Goal: Task Accomplishment & Management: Manage account settings

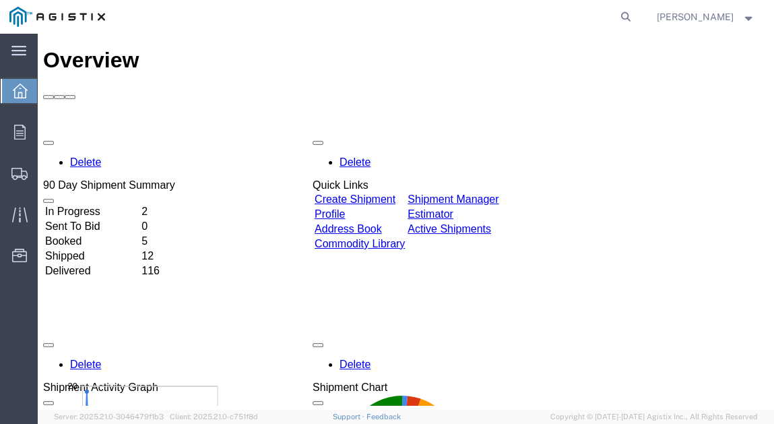
click at [357, 193] on link "Create Shipment" at bounding box center [355, 198] width 81 height 11
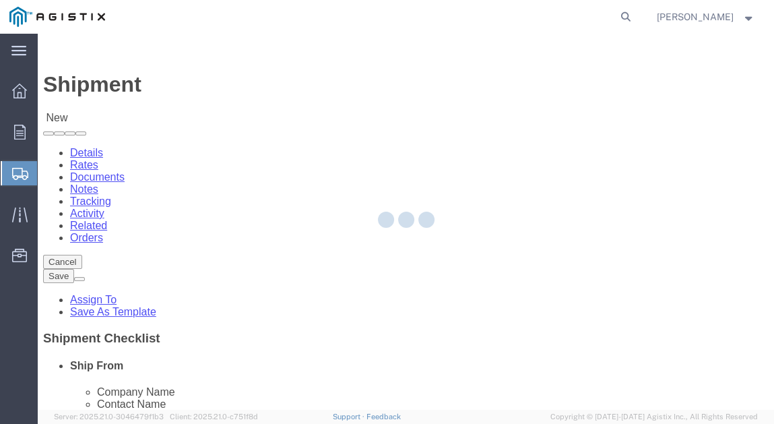
select select
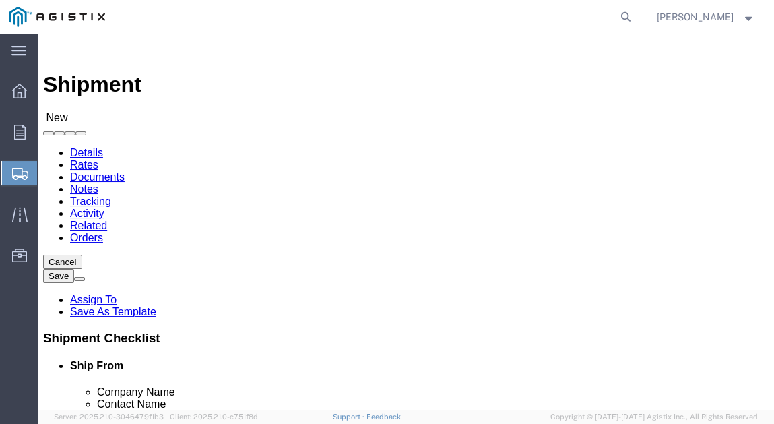
click select "Select MRC Global ([PERSON_NAME] Corp) PG&E"
select select "9596"
click select "Select MRC Global ([PERSON_NAME] Corp) PG&E"
select select "PURCHORD"
select select
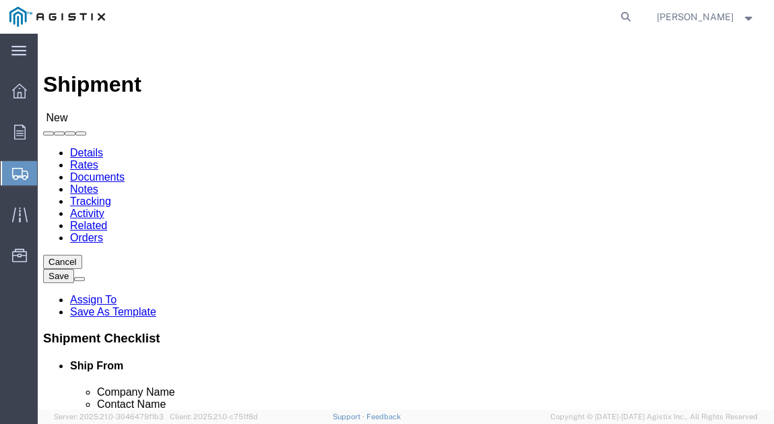
select select
click select "Select All Others [GEOGRAPHIC_DATA] [GEOGRAPHIC_DATA] [GEOGRAPHIC_DATA] [GEOGRA…"
select select "19745"
click select "Select All Others [GEOGRAPHIC_DATA] [GEOGRAPHIC_DATA] [GEOGRAPHIC_DATA] [GEOGRA…"
click div "My Profile Location (OBSOLETE) BURNEY SC - GC TRAILER (OBSOLETE) BURNEY SC - HY…"
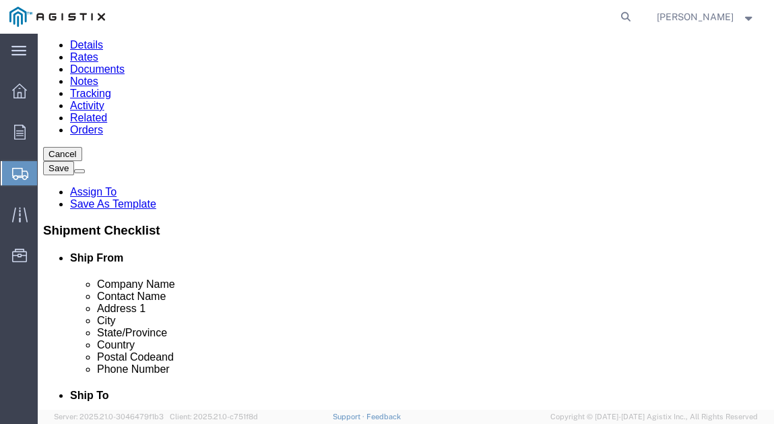
select select "MYPROFILE"
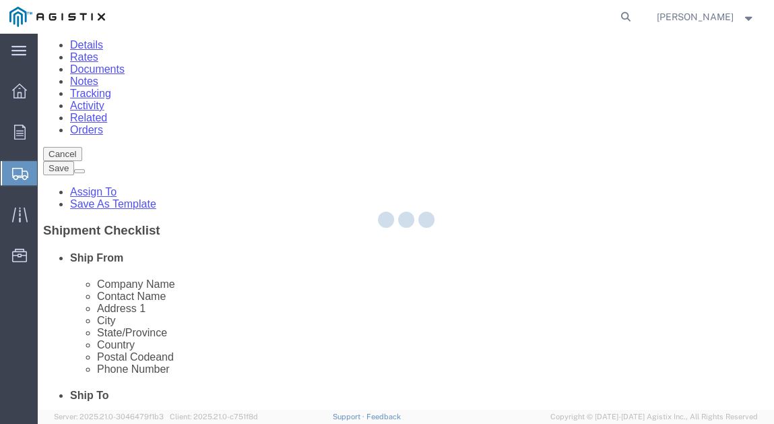
type input "MRC Global ([PERSON_NAME] Corp)"
type input "[PERSON_NAME]"
type input "[STREET_ADDRESS]"
type input "Munster"
type input "46321"
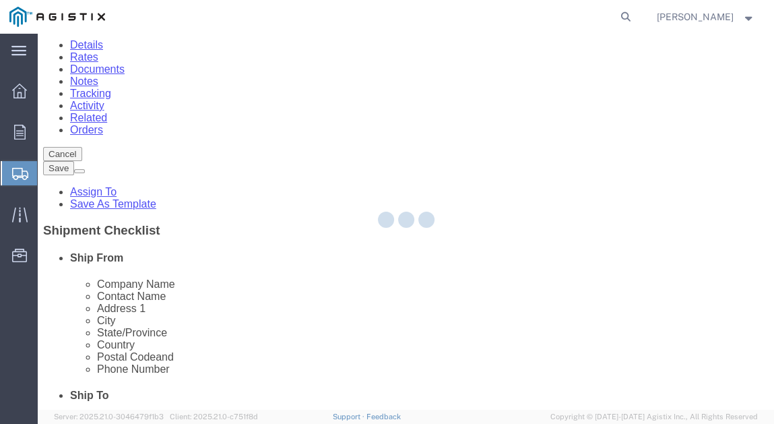
type input "[PHONE_NUMBER]"
type input "[PERSON_NAME][EMAIL_ADDRESS][DOMAIN_NAME]"
checkbox input "true"
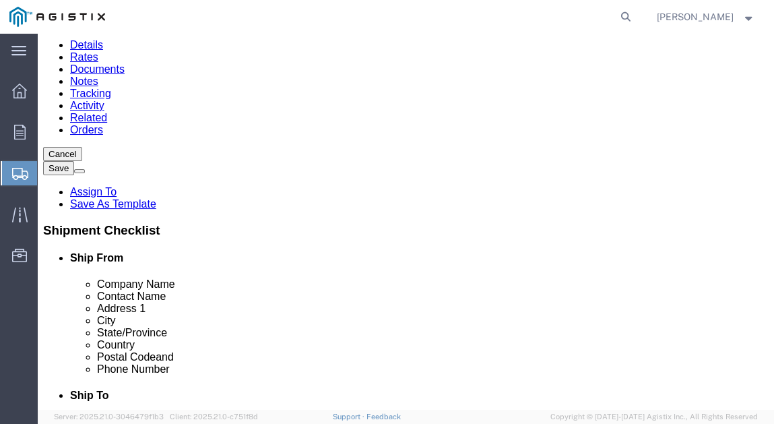
select select "IN"
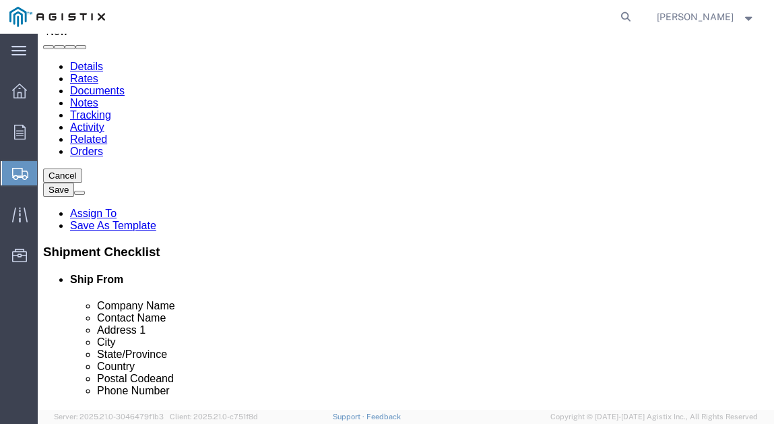
scroll to position [54, 0]
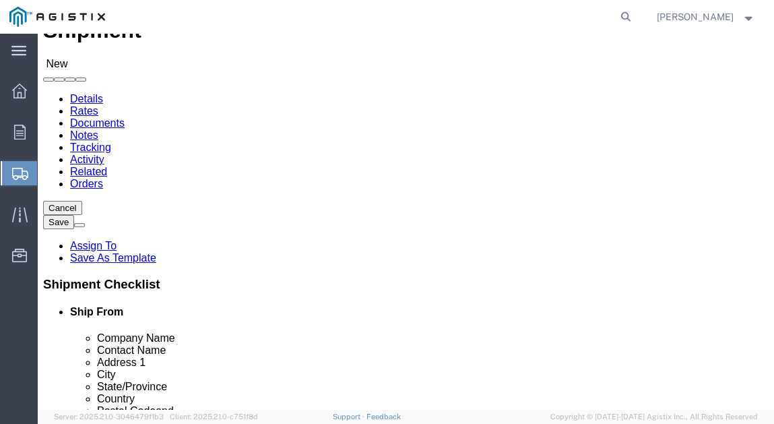
drag, startPoint x: 461, startPoint y: 207, endPoint x: 457, endPoint y: 215, distance: 8.8
click div "Find address"
click span
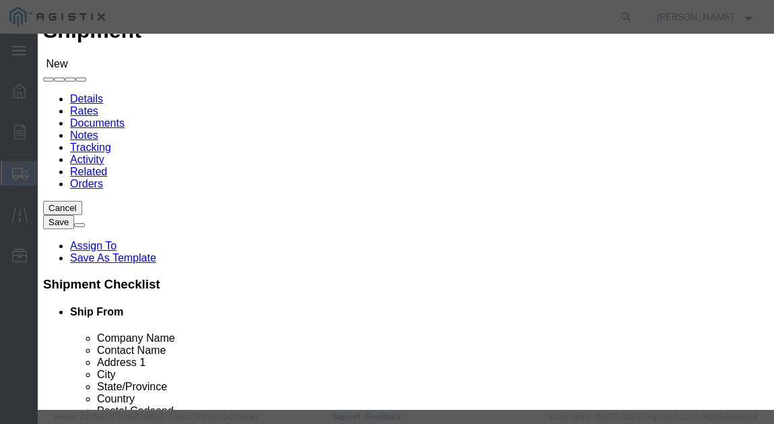
click select "All Company Location Other Personal Shared"
select select "LOCATION"
click select "All Company Location Other Personal Shared"
click link "F"
click select "Search by Address Book Name City Company Name Contact Name Country CustomerAlia…"
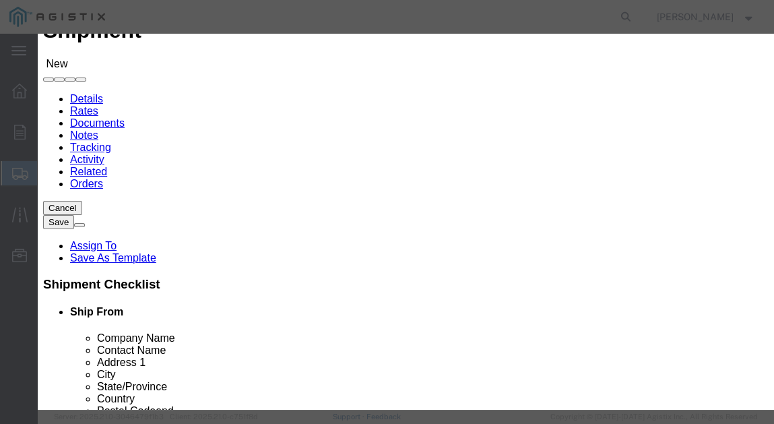
select select "city"
click select "Search by Address Book Name City Company Name Contact Name Country CustomerAlia…"
click input "text"
type input "[GEOGRAPHIC_DATA]"
click icon "button"
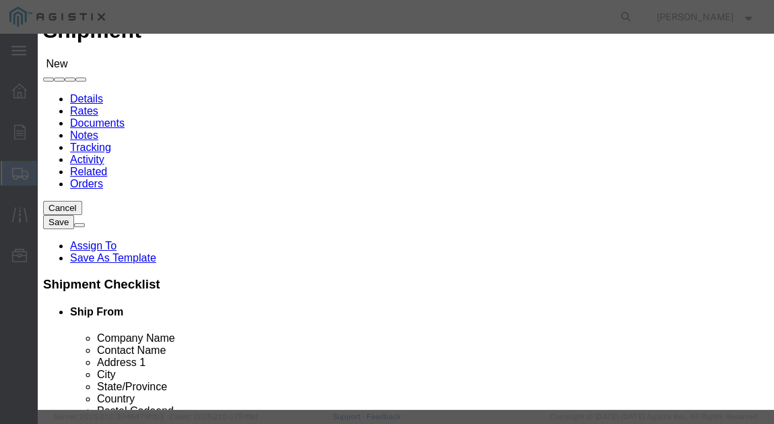
click select "Search by Address Book Name City Company Name Contact Name Country CustomerAlia…"
select select "zip"
click select "Search by Address Book Name City Company Name Contact Name Country CustomerAlia…"
click input "[GEOGRAPHIC_DATA]"
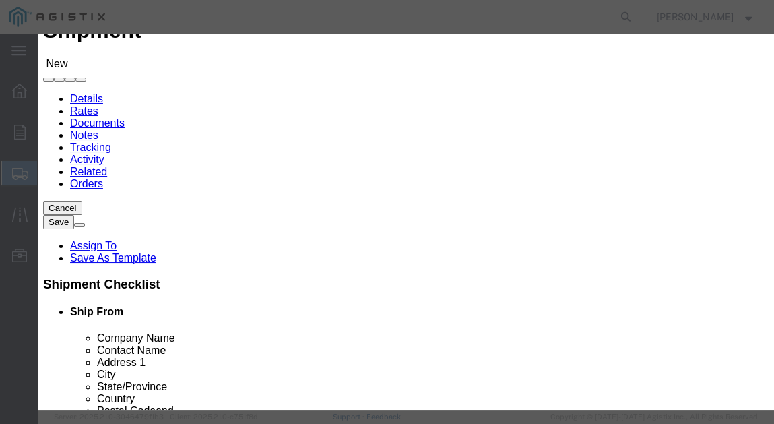
type input "93725"
click button "button"
click link "ALL"
click select "All Company Location Other Personal Shared"
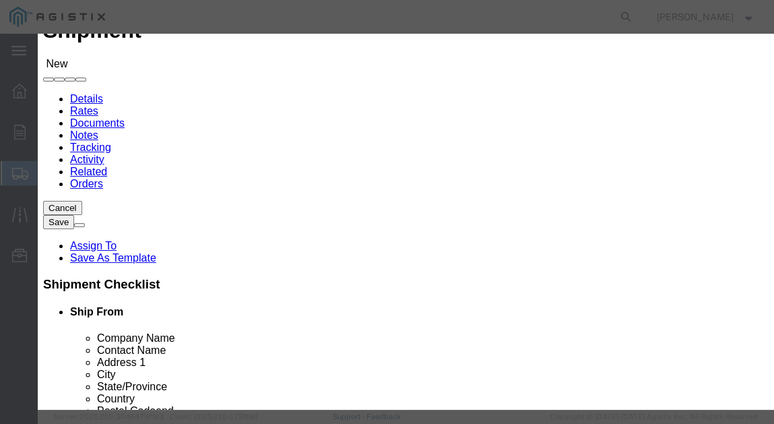
select select "ALL"
click select "All Company Location Other Personal Shared"
drag, startPoint x: 537, startPoint y: 181, endPoint x: 470, endPoint y: 181, distance: 67.4
click td "[PERSON_NAME]"
drag, startPoint x: 470, startPoint y: 181, endPoint x: 480, endPoint y: 183, distance: 11.0
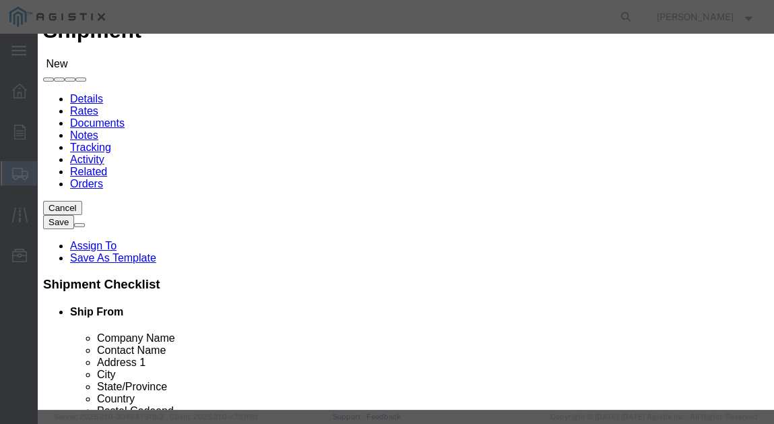
copy td "[PERSON_NAME]"
click link "Email"
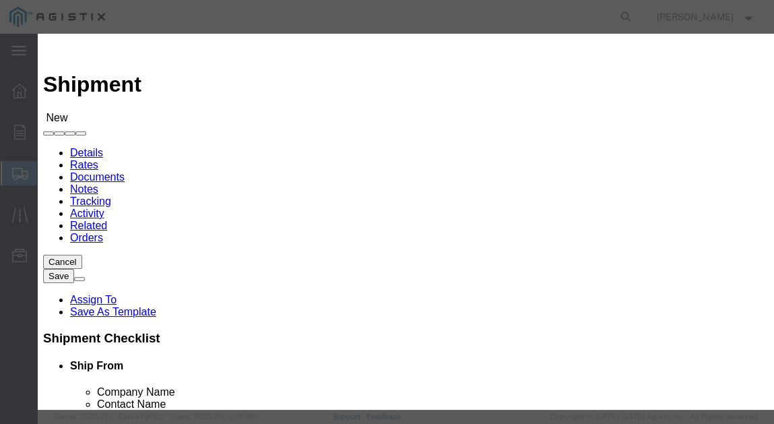
click link "ALL"
click select "Search by Address Book Name City Company Name Contact Name Country CustomerAlia…"
select select "city"
click select "Search by Address Book Name City Company Name Contact Name Country CustomerAlia…"
click input "text"
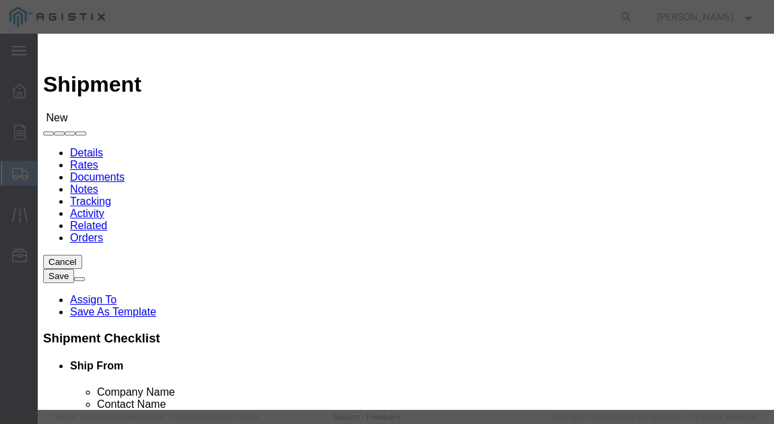
type input "[GEOGRAPHIC_DATA]"
click icon "button"
click button "Select"
select select
type input "PG&E"
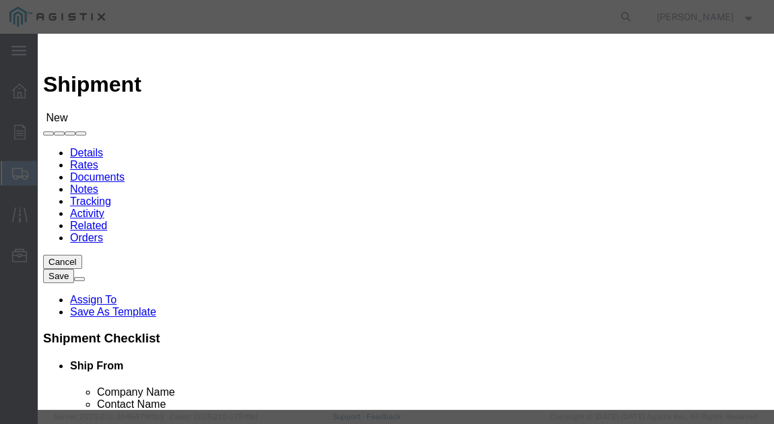
type input "[PERSON_NAME]"
type input "2221 S Orange"
type input "[GEOGRAPHIC_DATA]"
type input "93725"
select select "CA"
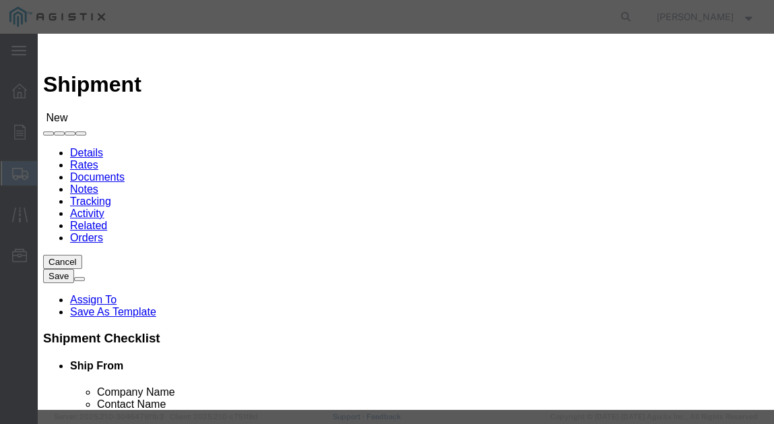
click button "Close"
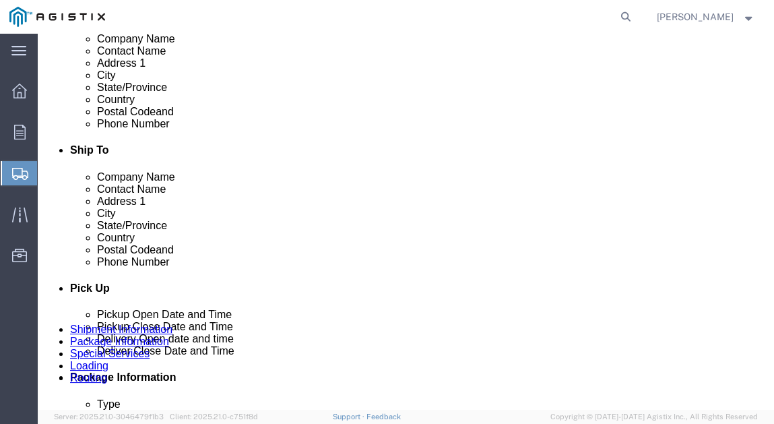
scroll to position [377, 0]
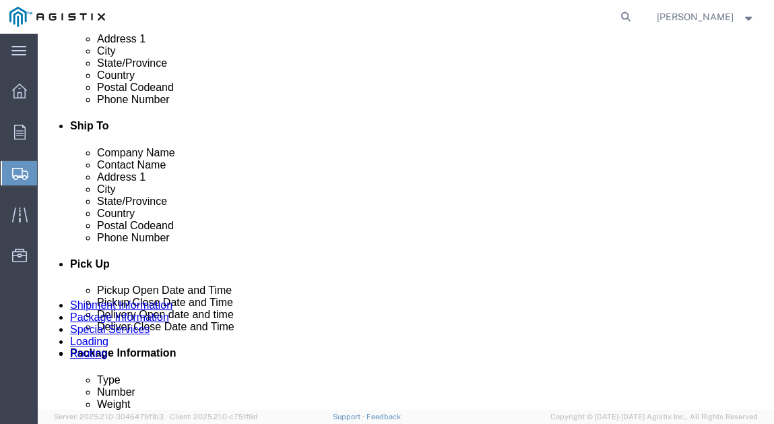
click input "text"
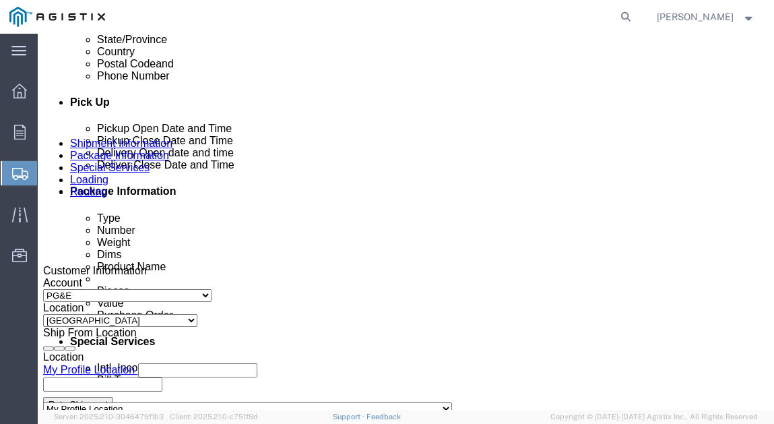
scroll to position [647, 0]
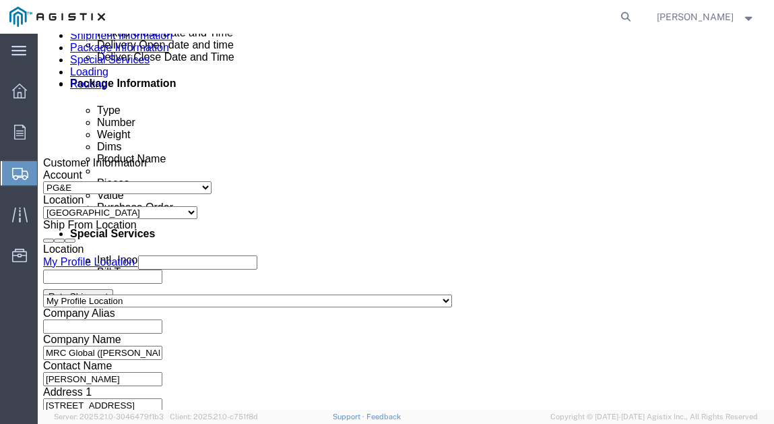
type input "5592637152"
click div "Save shipment to enable stops editing. Save shipment"
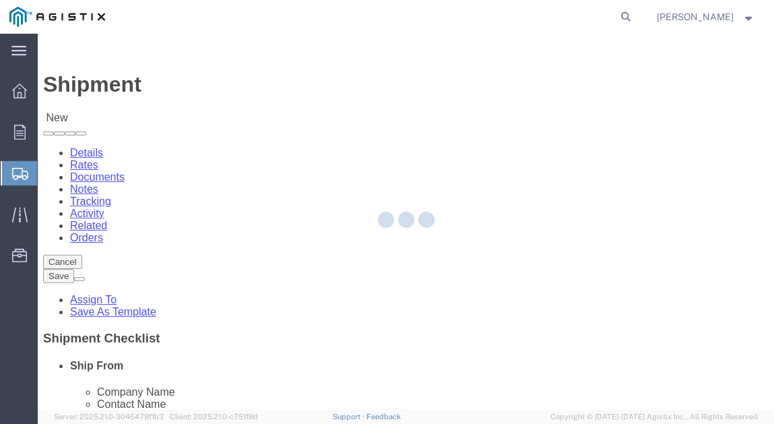
select select
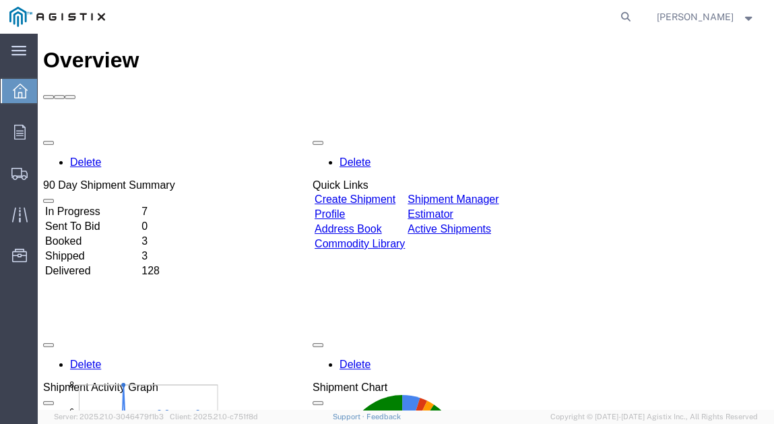
click at [389, 193] on td "Create Shipment" at bounding box center [360, 199] width 92 height 13
click at [388, 193] on link "Create Shipment" at bounding box center [355, 198] width 81 height 11
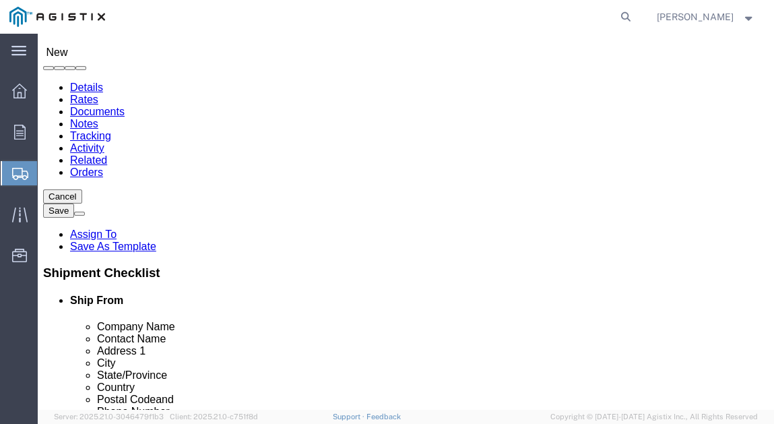
scroll to position [54, 0]
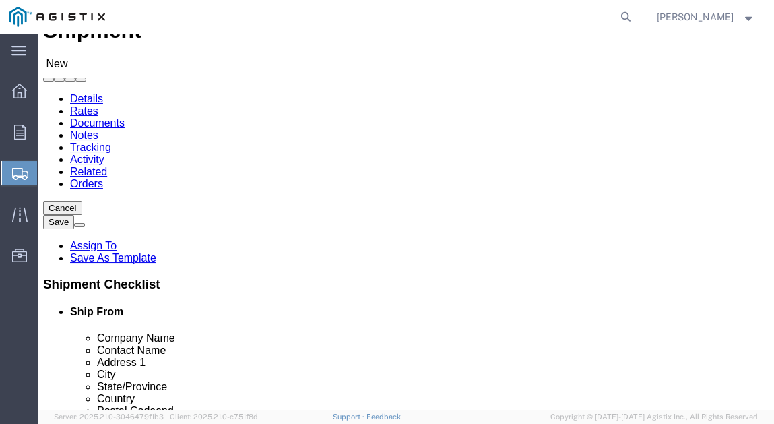
click select "Select"
click select "Select MRC Global ([PERSON_NAME] Corp) PG&E"
select select "9596"
click select "Select MRC Global ([PERSON_NAME] Corp) PG&E"
select select "PURCHORD"
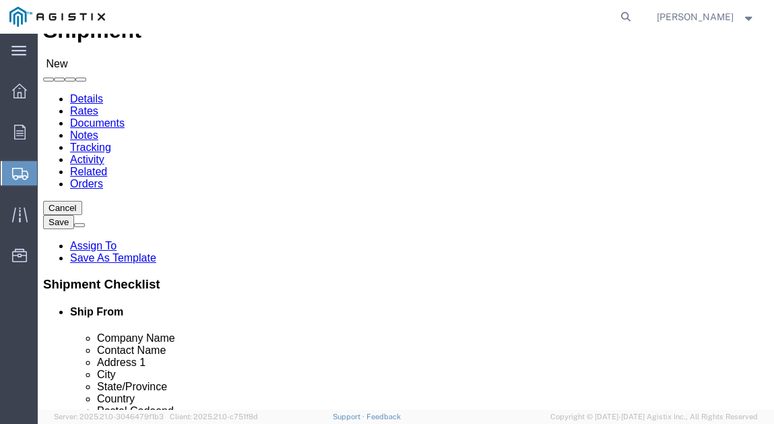
select select
click select "Select All Others [GEOGRAPHIC_DATA] [GEOGRAPHIC_DATA] [GEOGRAPHIC_DATA] [GEOGRA…"
select select "19745"
click select "Select All Others [GEOGRAPHIC_DATA] [GEOGRAPHIC_DATA] [GEOGRAPHIC_DATA] [GEOGRA…"
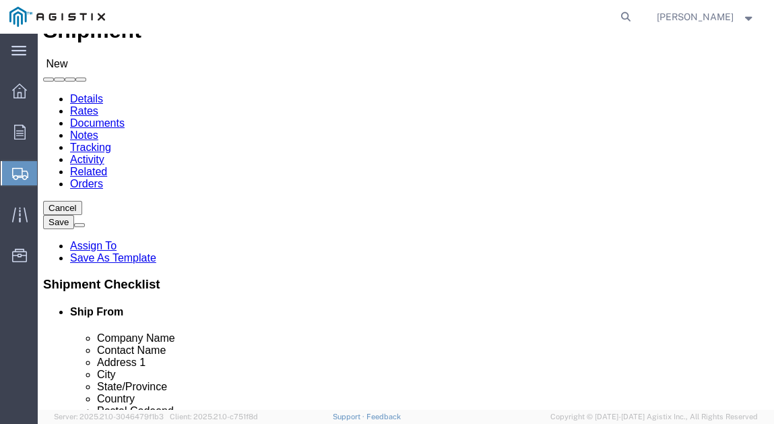
click span
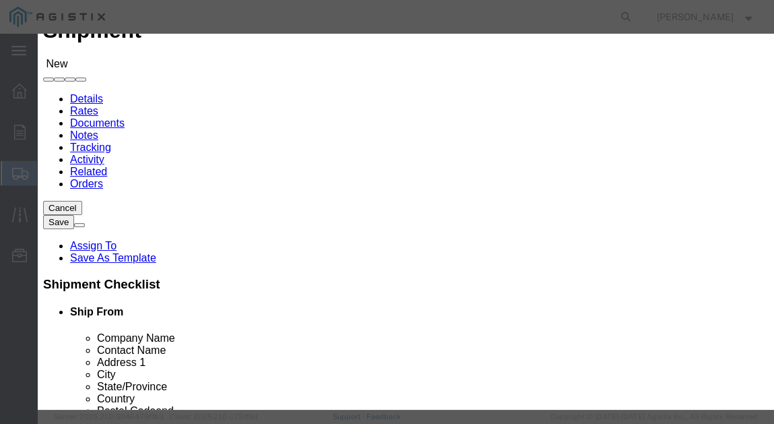
click select "All Company Location Other Personal Shared"
drag, startPoint x: 44, startPoint y: 92, endPoint x: 57, endPoint y: 93, distance: 12.8
click div "Choose address All Company Location Other Personal Shared ALL A B C D E F G H I…"
click select "Search by Address Book Name City Company Name Contact Name Country CustomerAlia…"
select select "city"
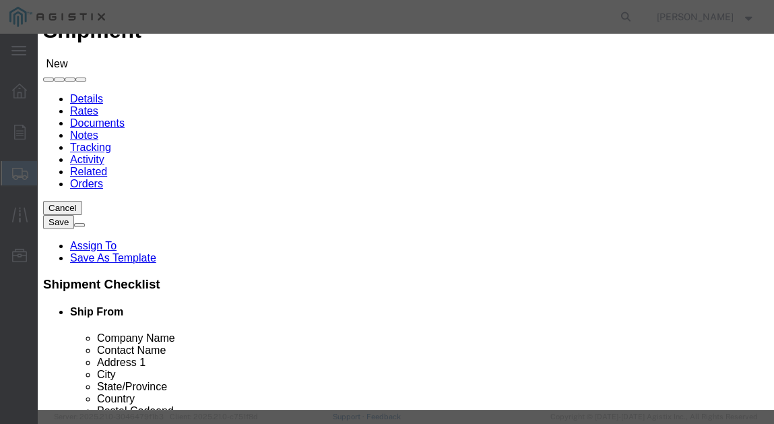
click select "Search by Address Book Name City Company Name Contact Name Country CustomerAlia…"
click input "text"
type input "[GEOGRAPHIC_DATA]"
click icon "button"
drag, startPoint x: 538, startPoint y: 182, endPoint x: 280, endPoint y: 195, distance: 258.3
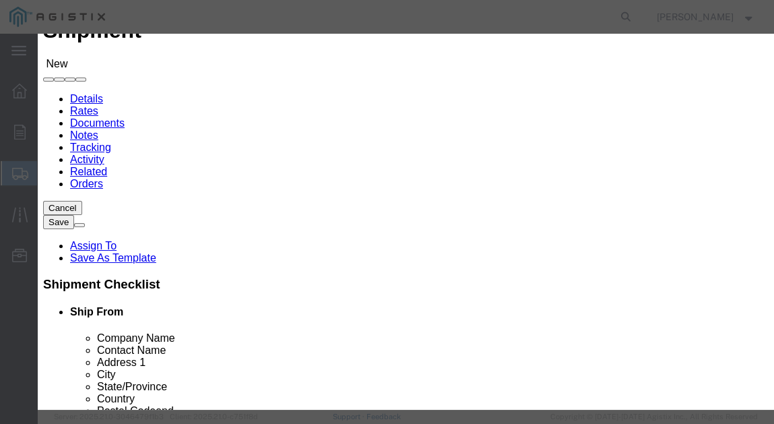
click td "[PERSON_NAME]"
click button "Select"
select select
type input "PG&E"
type input "[PERSON_NAME]"
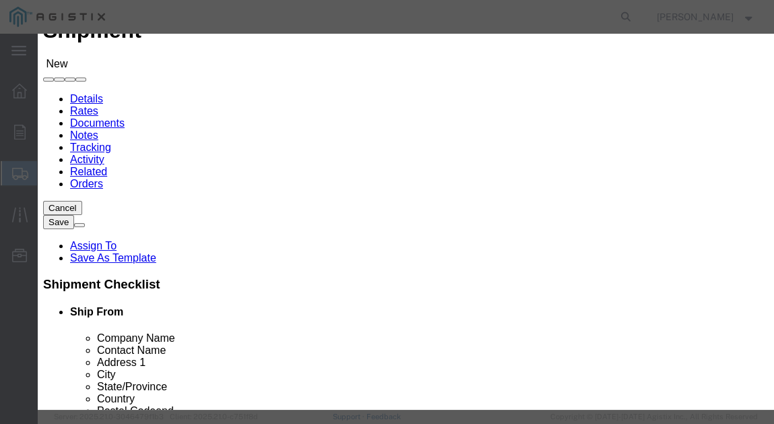
type input "2221 S Orange"
type input "[GEOGRAPHIC_DATA]"
type input "93725"
select select "CA"
click button "Close"
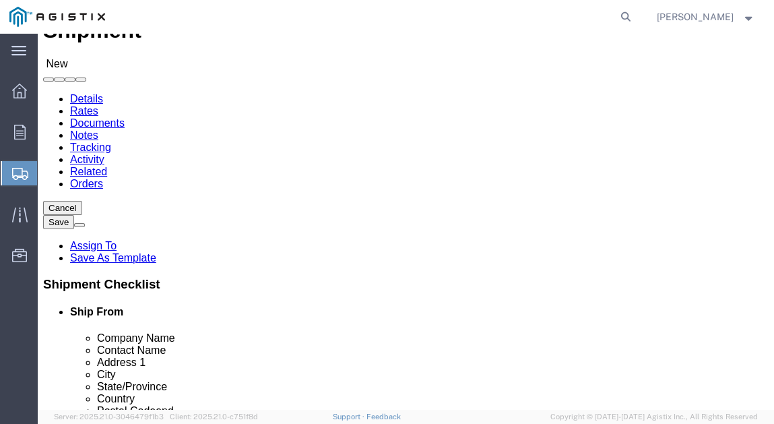
click icon
click label "Location"
select select "MYPROFILE"
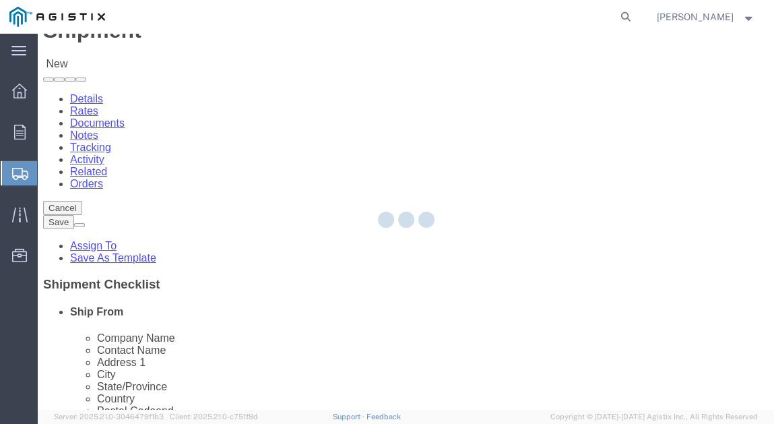
type input "MRC Global ([PERSON_NAME] Corp)"
type input "[PERSON_NAME]"
type input "[STREET_ADDRESS]"
type input "Munster"
type input "46321"
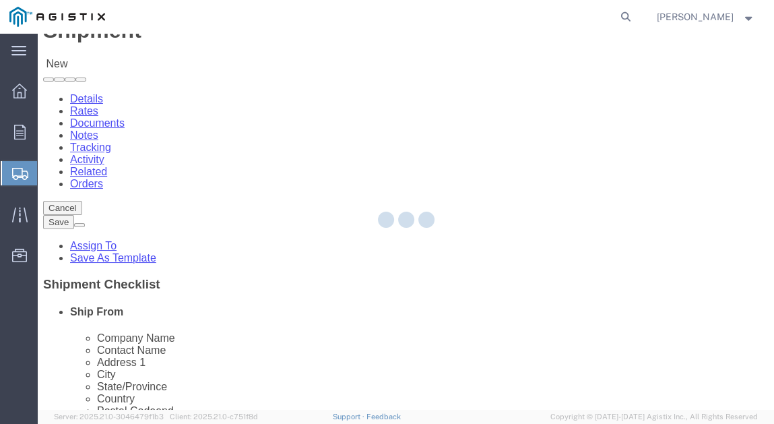
type input "[PHONE_NUMBER]"
type input "[PERSON_NAME][EMAIL_ADDRESS][DOMAIN_NAME]"
checkbox input "true"
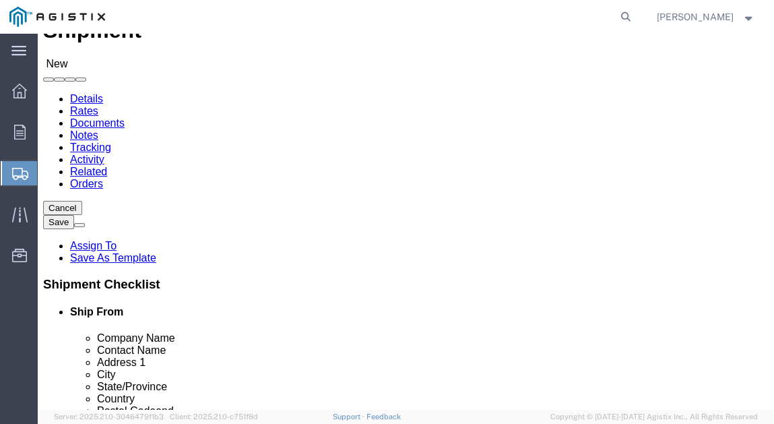
select select "IN"
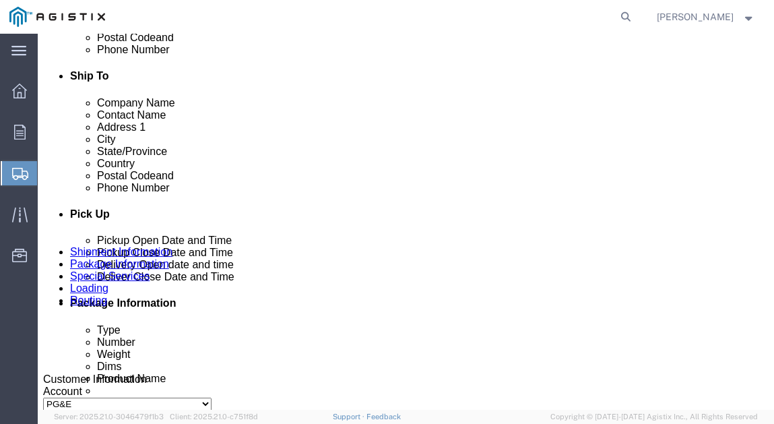
scroll to position [431, 0]
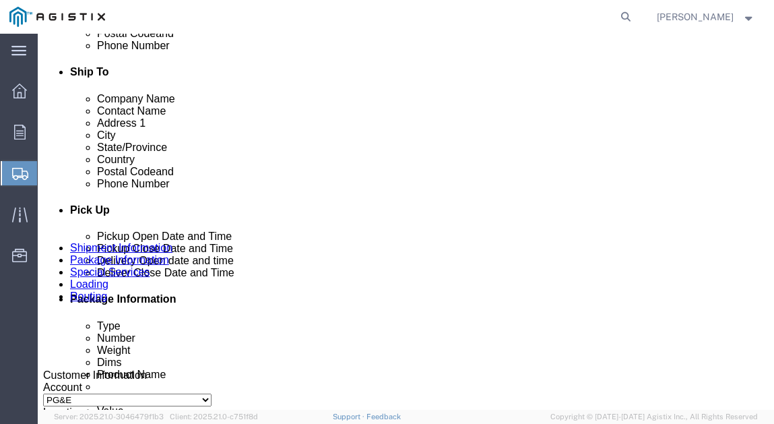
click input "text"
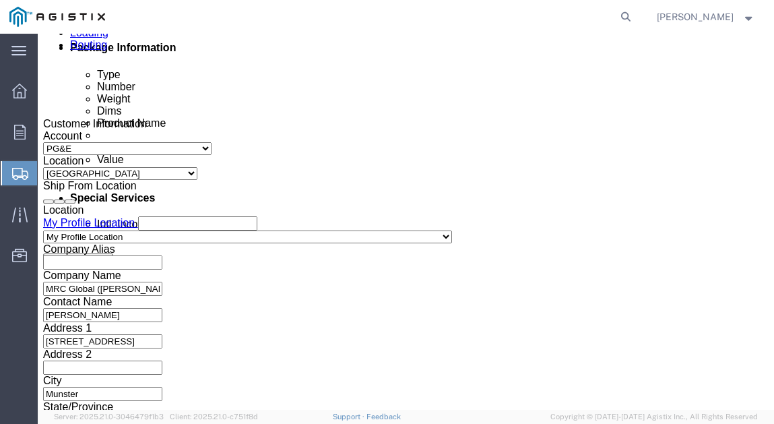
type input "5592637152"
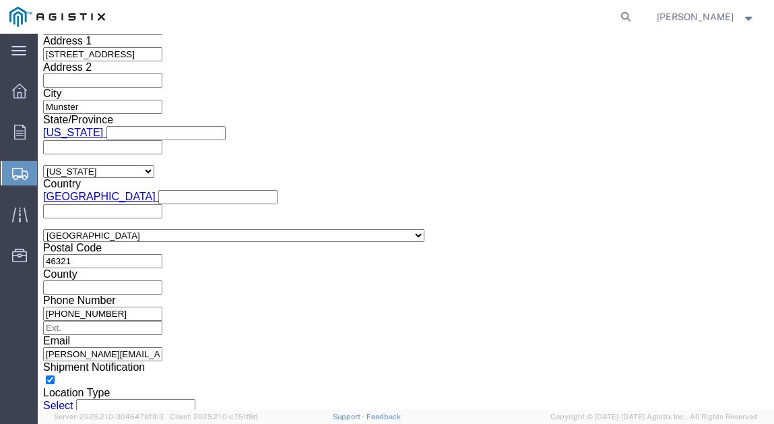
scroll to position [970, 0]
click icon
click div "[DATE] 10:00 AM"
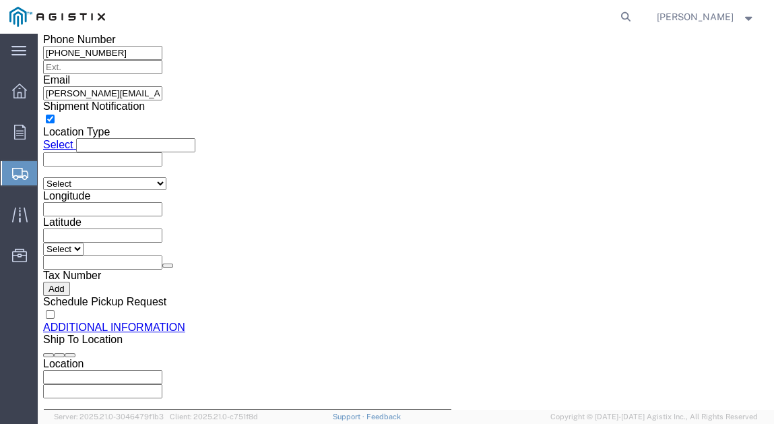
click input "10:00 AM"
type input "8:00 AM"
click button "Apply"
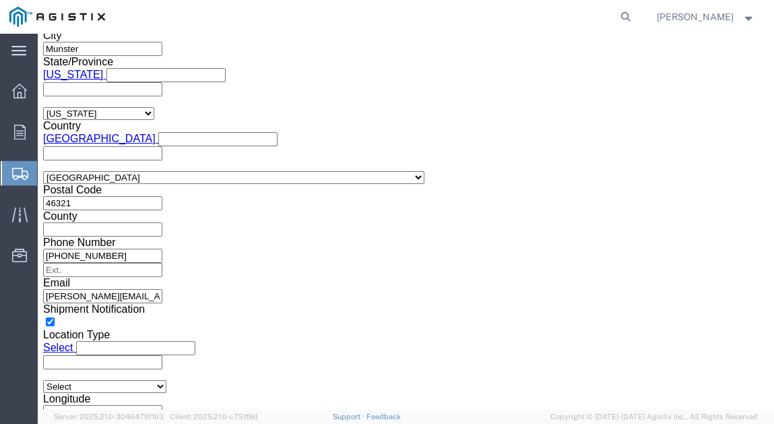
scroll to position [961, 0]
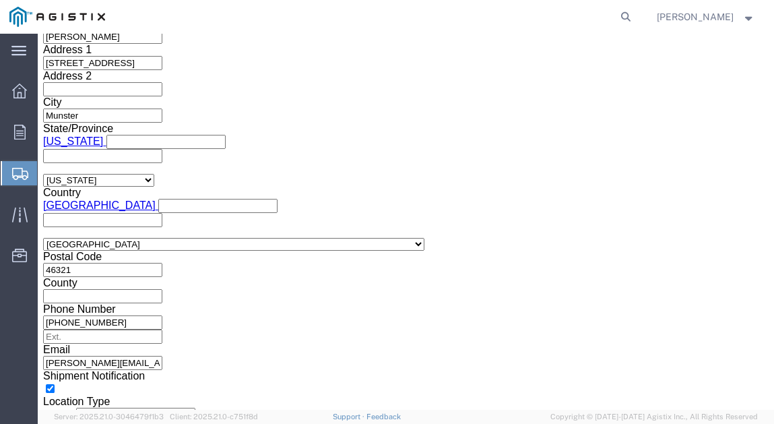
click div "[DATE] 9:00 AM"
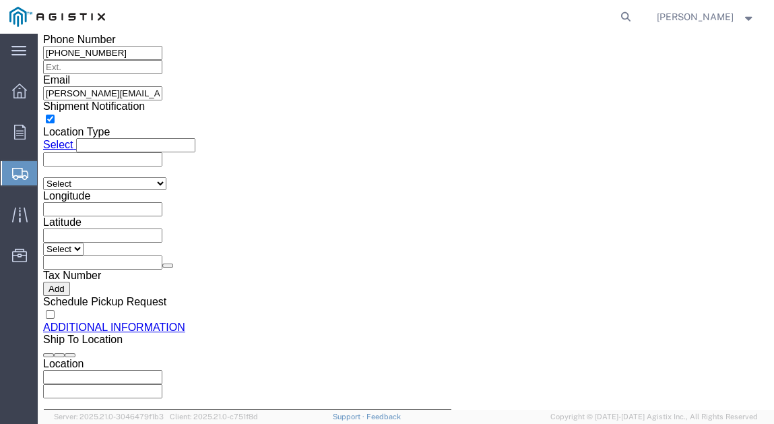
type input "4:00 pm"
click button "Apply"
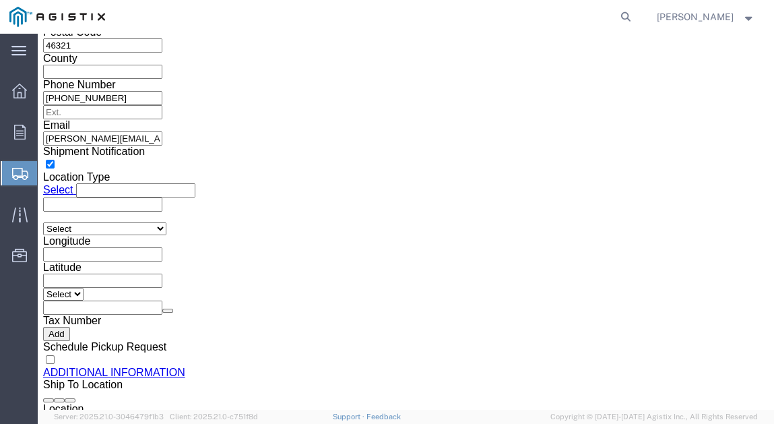
scroll to position [1176, 0]
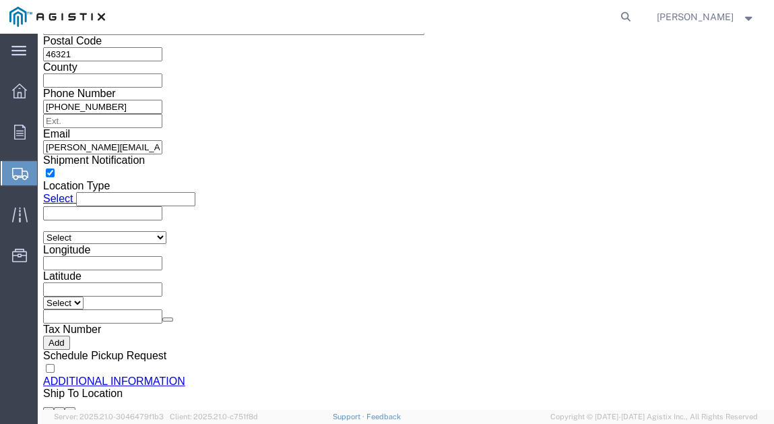
click input "text"
type input "3501422686"
click select "Select Account Type Activity ID Airline Appointment Number ASN Batch Request # …"
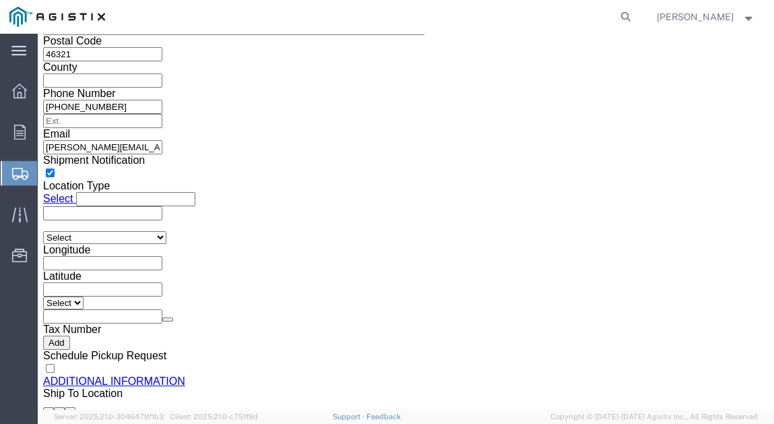
select select "SALEORDR"
click select "Select Account Type Activity ID Airline Appointment Number ASN Batch Request # …"
click input "text"
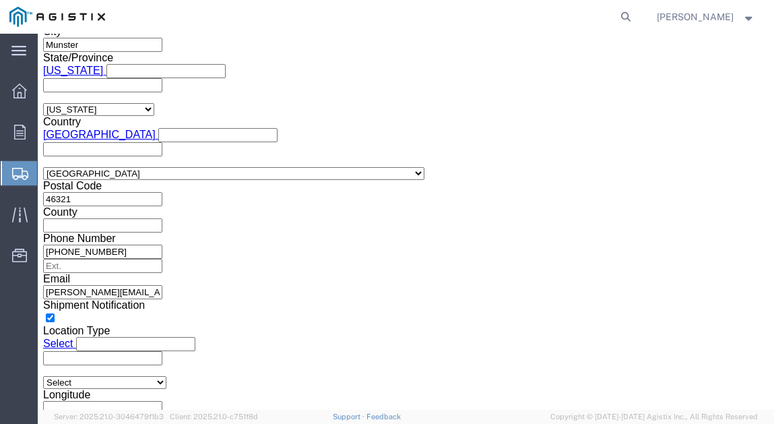
scroll to position [1029, 0]
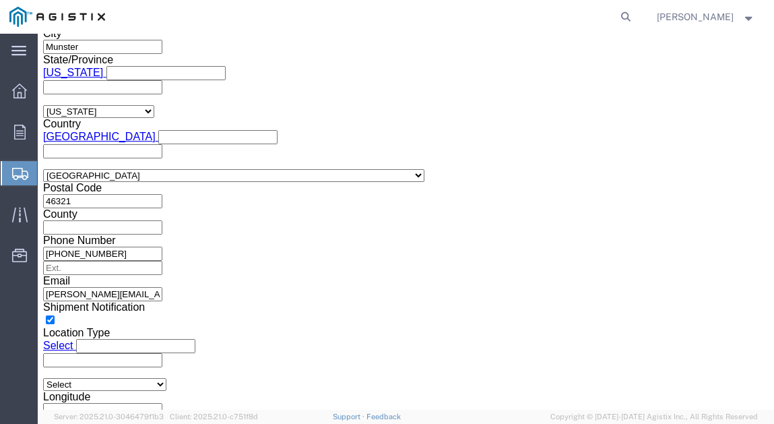
type input "100000105381"
click icon
click div
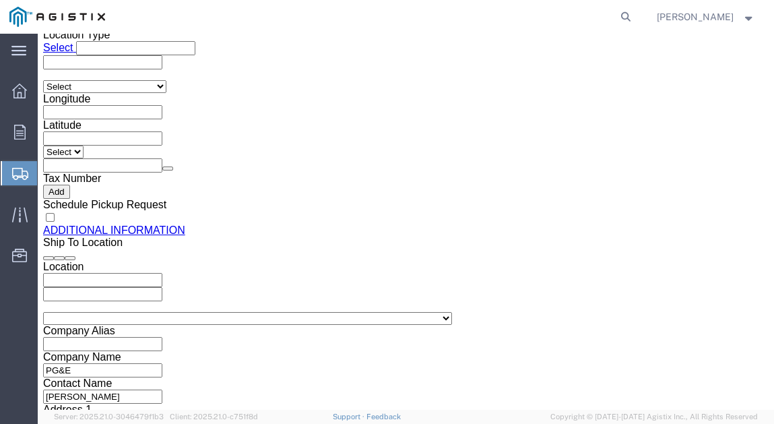
click input "5:00 PM"
type input "8:00 AM"
click button "Apply"
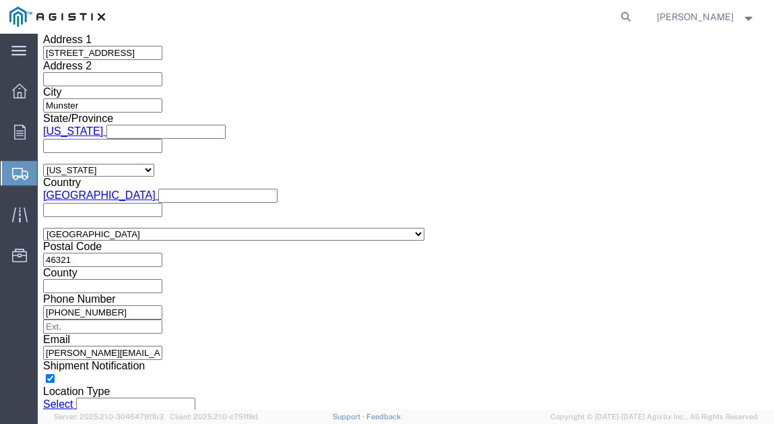
scroll to position [1004, 0]
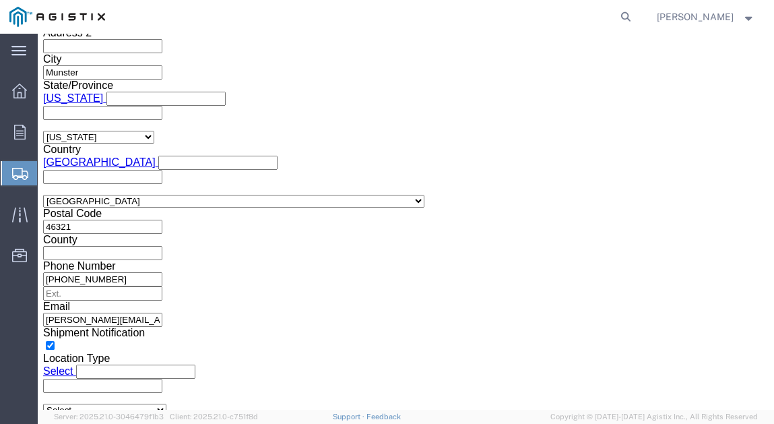
click div
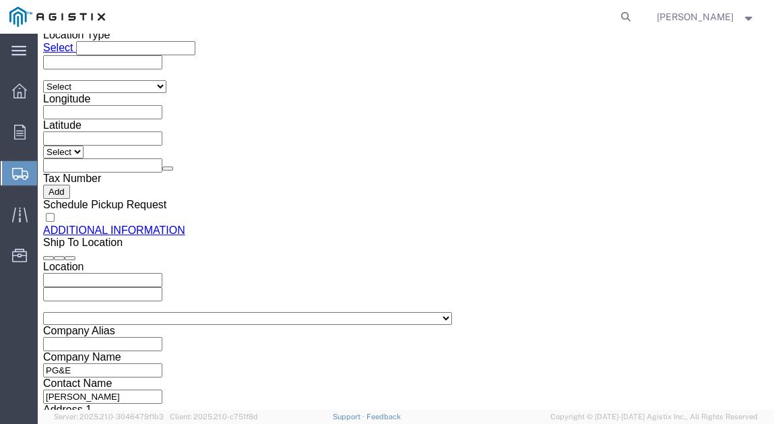
click input "9:00 AM"
type input "2:00 PM"
click button "Apply"
click select "Select Air Less than Truckload Multi-Leg Ocean Freight Rail Small Parcel Truckl…"
select select "TL"
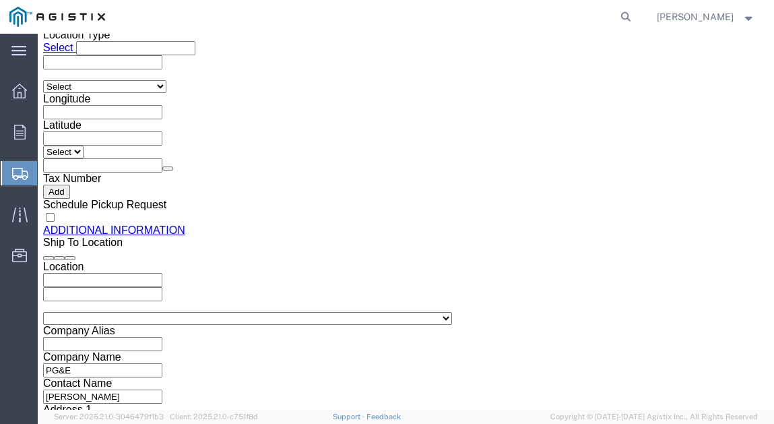
click select "Select Air Less than Truckload Multi-Leg Ocean Freight Rail Small Parcel Truckl…"
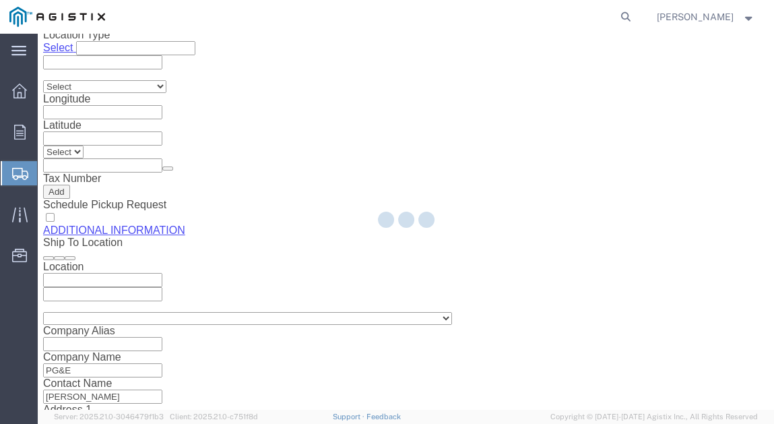
select select
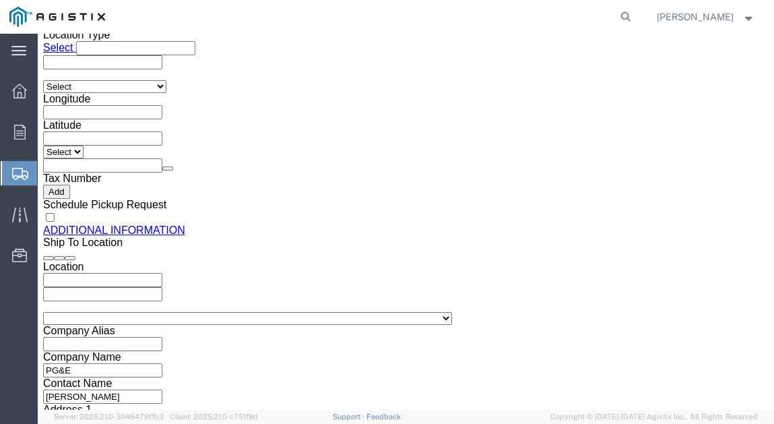
click select "Select 1-Ton (PSS) 10 Wheel 10 Yard Dump Truck 20 Yard Dump Truck Bobtail Botto…"
select select "FLBD"
click select "Select 1-Ton (PSS) 10 Wheel 10 Yard Dump Truck 20 Yard Dump Truck Bobtail Botto…"
click select "Select 35 Feet 20 Feet 28 Feet 53 Feet 40 Feet 48 Feet"
select select "35FT"
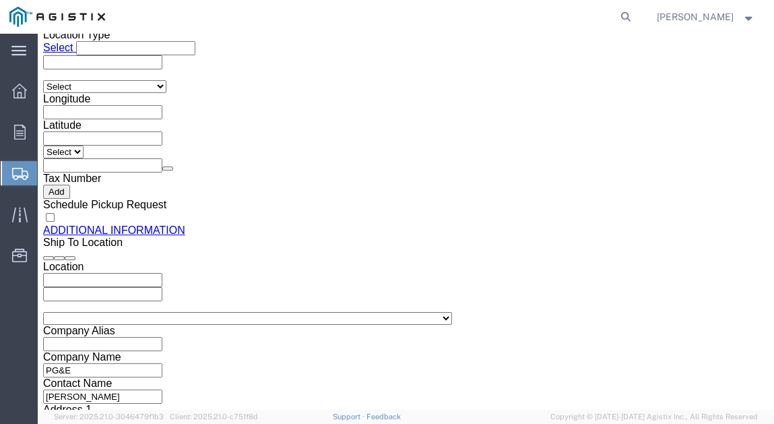
click select "Select 35 Feet 20 Feet 28 Feet 53 Feet 40 Feet 48 Feet"
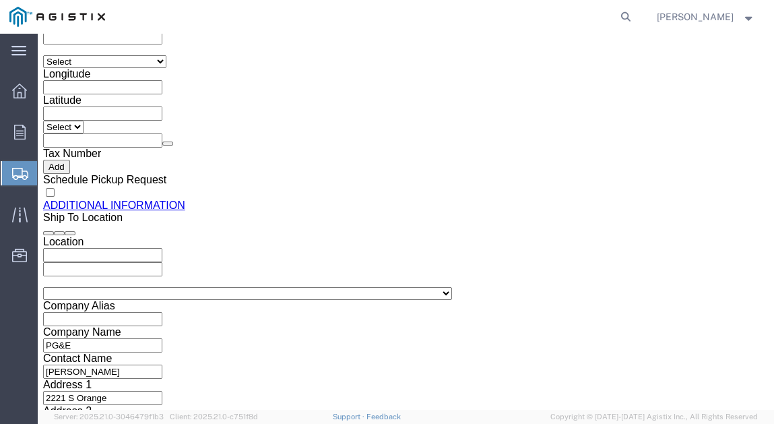
scroll to position [1353, 0]
click button "Continue"
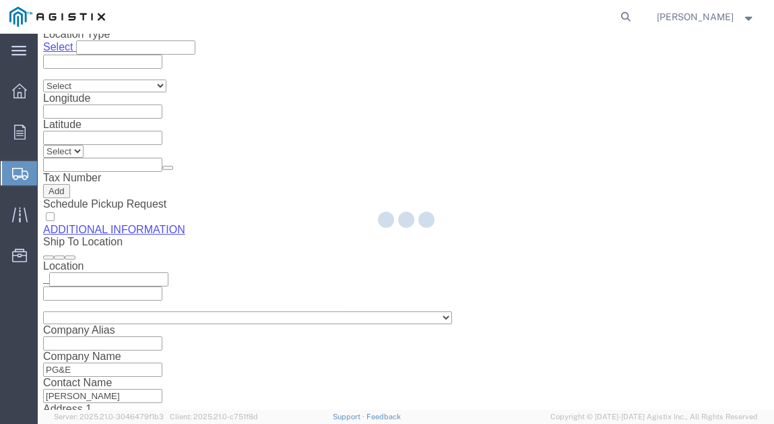
select select "21483"
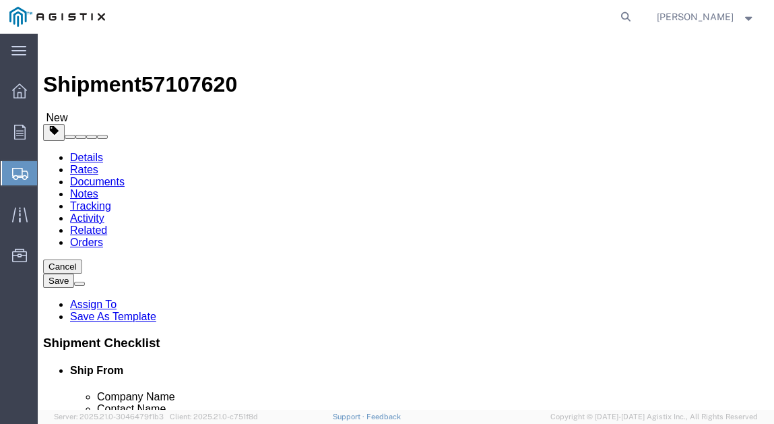
click select "Select Bulk Bundle(s) Cardboard Box(es) Carton(s) Crate(s) Drum(s) (Fiberboard)…"
select select "BNDL"
click select "Select Bulk Bundle(s) Cardboard Box(es) Carton(s) Crate(s) Drum(s) (Fiberboard)…"
click input "text"
click select "Select cm ft in"
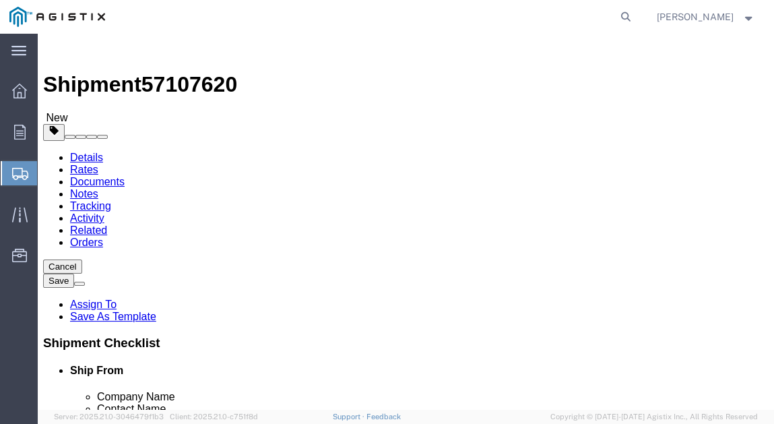
click div "1 x Bundle(s) Package Type Select Bulk Bundle(s) Cardboard Box(es) Carton(s) Cr…"
click input "text"
type input "240"
click input "text"
type input "6"
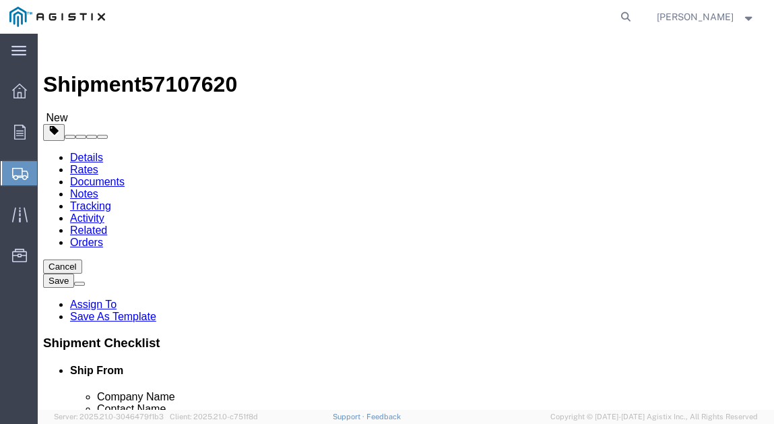
click div "Length 240 x Width 6 x Height Select cm ft in"
click input "text"
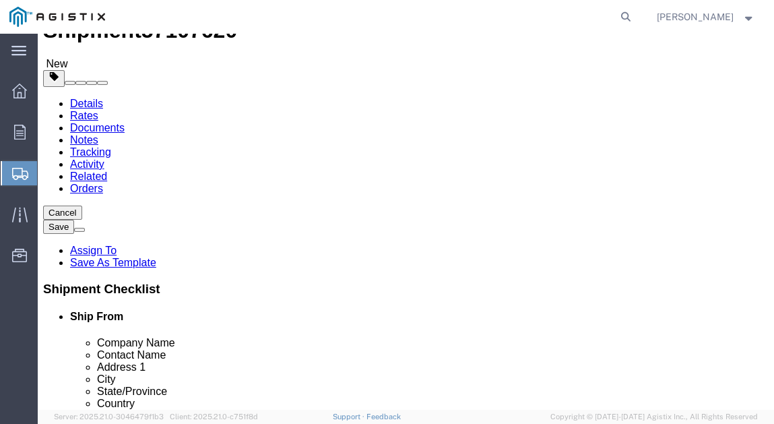
scroll to position [108, 0]
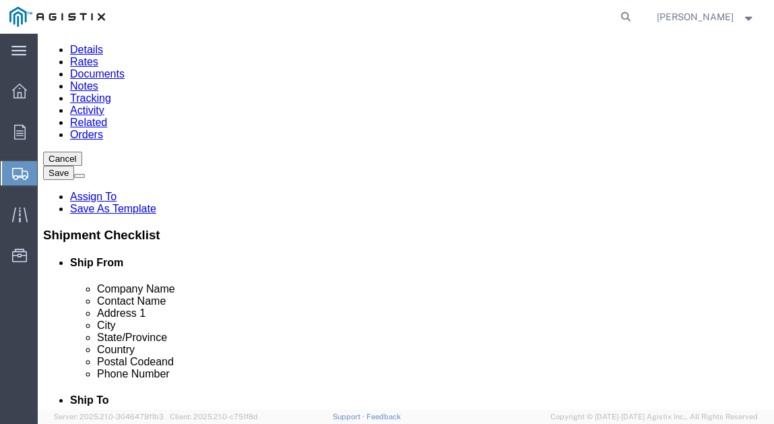
type input "6"
click input "0.00"
type input "80.00"
click select "Select kgs lbs"
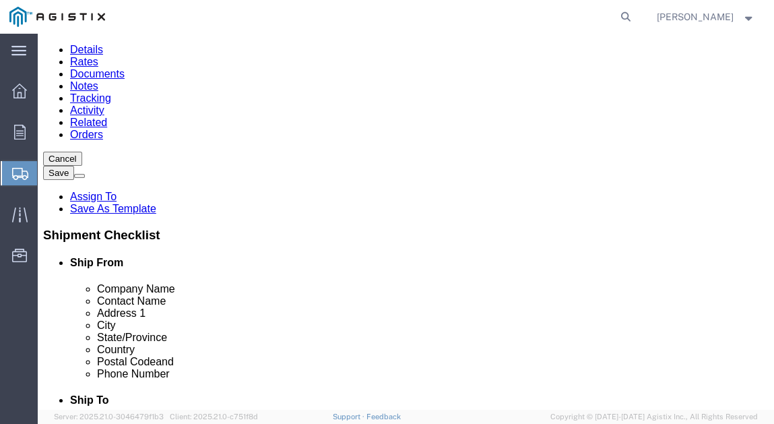
click select "Select kgs lbs"
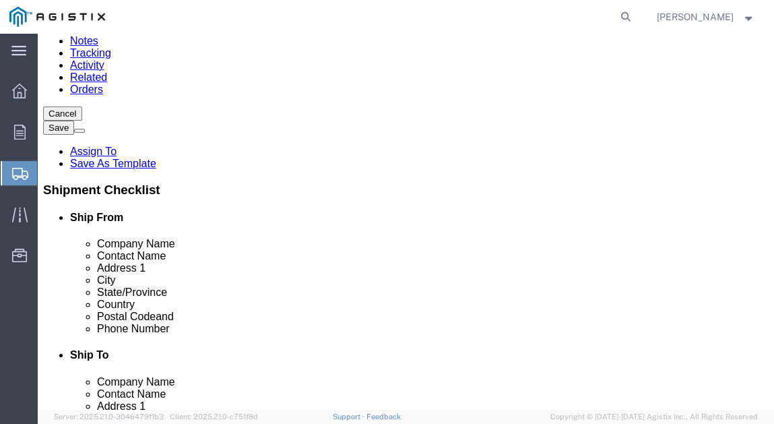
scroll to position [155, 0]
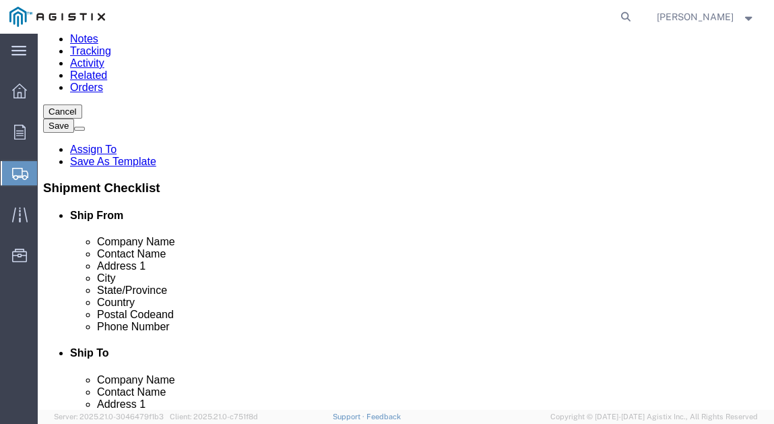
click link "Add Content"
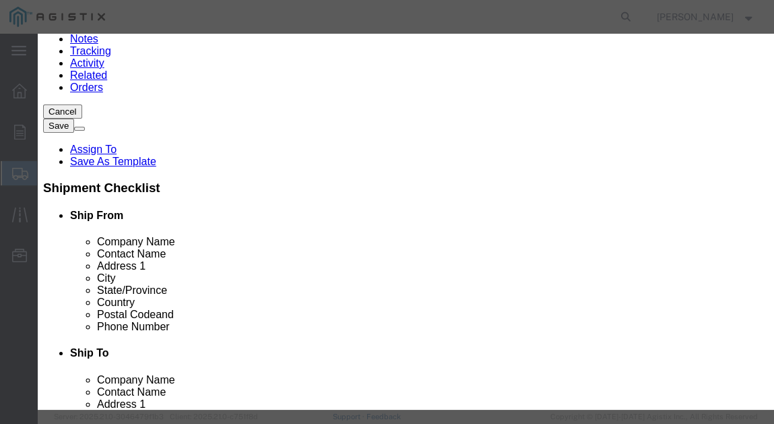
click input "text"
paste input "3 S80 PVC PIPE PE SC D1785"
type input "3 S80 PVC PIPE PE SC D1785"
click textarea
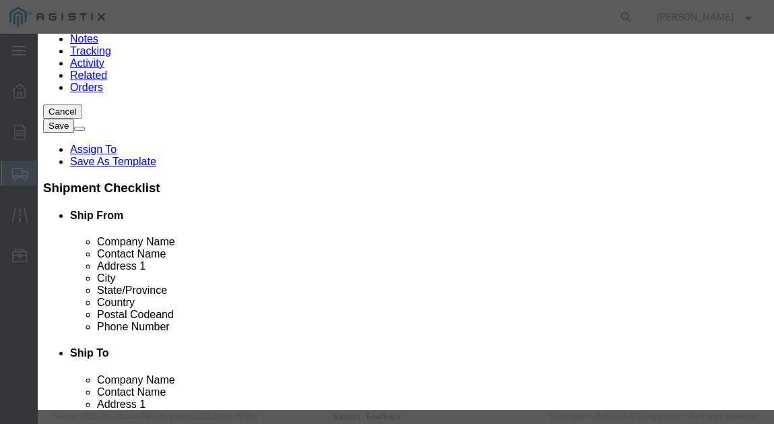
paste textarea "3 S80 PVC PIPE PE SC D1785"
type textarea "3 S80 PVC PIPE PE SC D1785"
click select "Select"
click input "0"
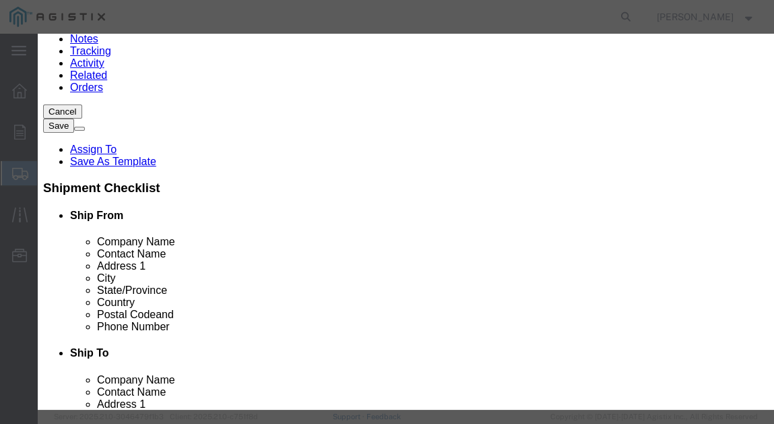
type input "2"
click input "text"
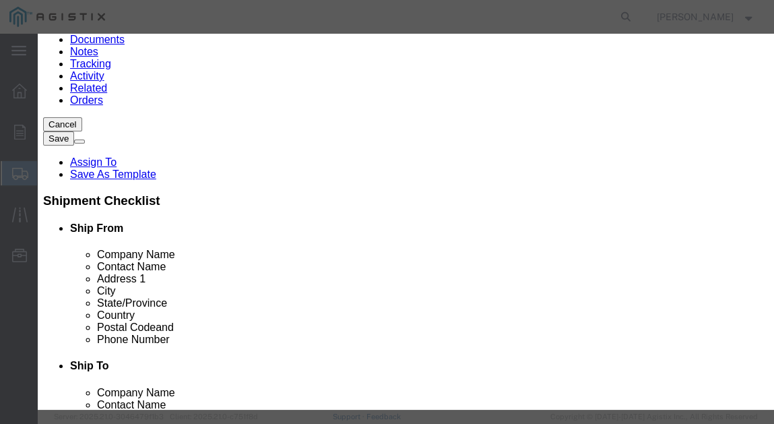
scroll to position [47, 0]
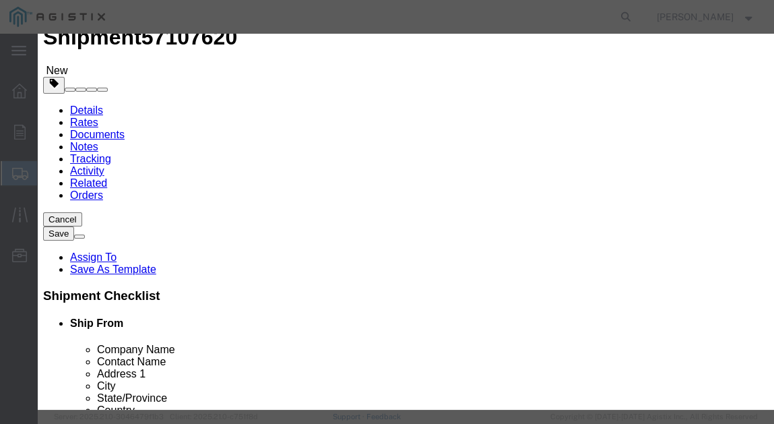
type input "406.00"
click button "Save & Close"
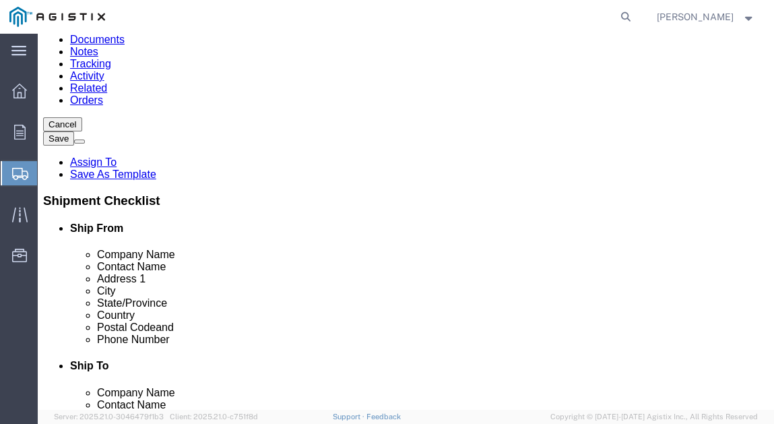
scroll to position [216, 0]
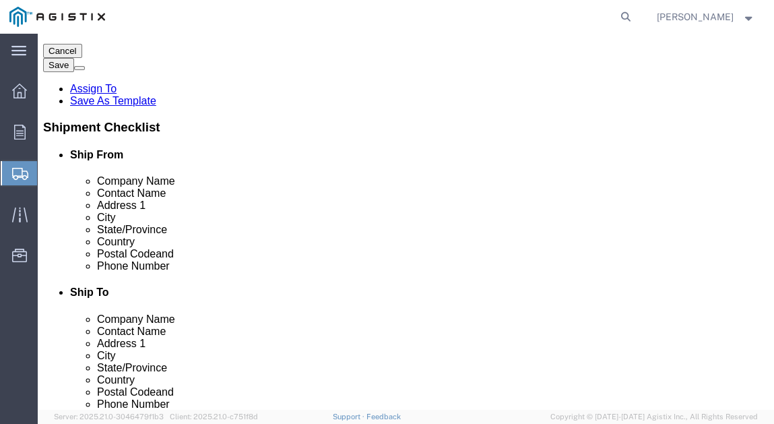
click button "Rate Shipment"
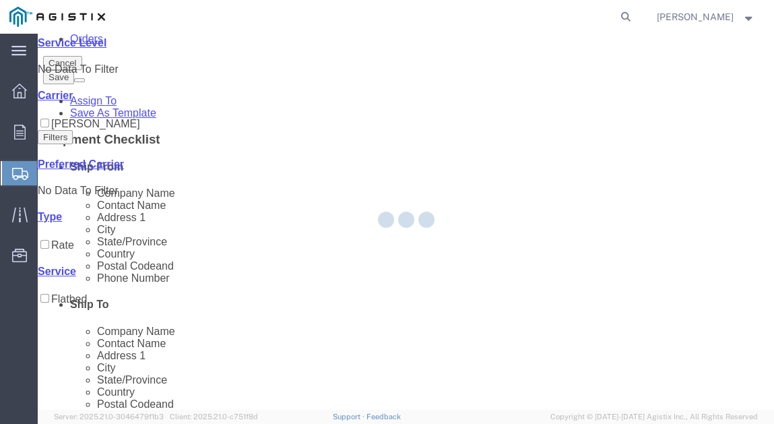
scroll to position [0, 0]
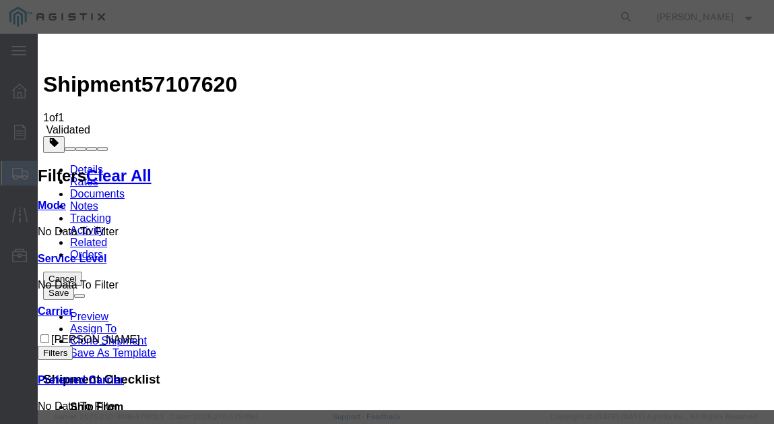
drag, startPoint x: 210, startPoint y: 174, endPoint x: 251, endPoint y: 273, distance: 106.9
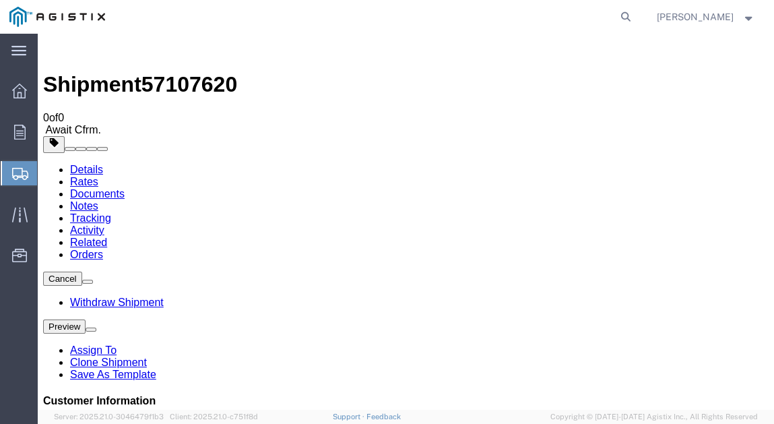
click at [336, 410] on agx-app-version "Server: 2025.21.0-3046479f1b3 [DATE] 08:10:27 Client: 2025.21.0-c751f8d [DATE] …" at bounding box center [406, 417] width 736 height 14
click at [19, 51] on icon at bounding box center [18, 50] width 15 height 9
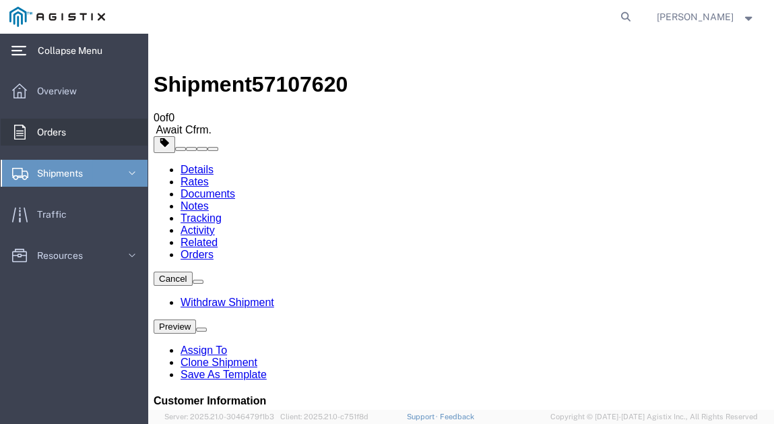
click at [50, 131] on span "Orders" at bounding box center [56, 132] width 38 height 27
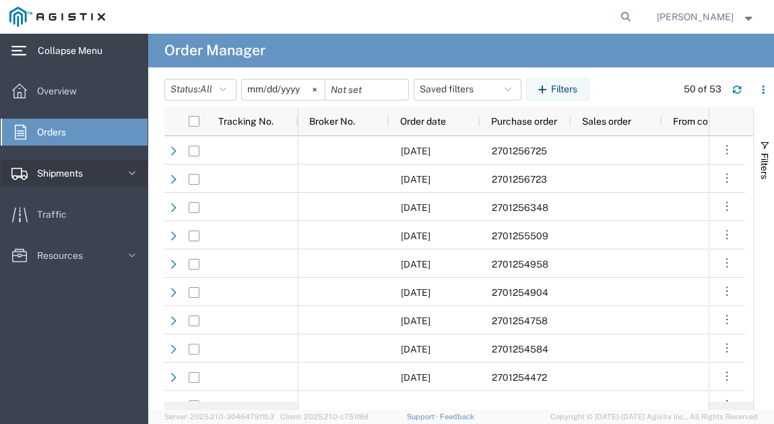
click at [69, 175] on span "Shipments" at bounding box center [64, 173] width 55 height 27
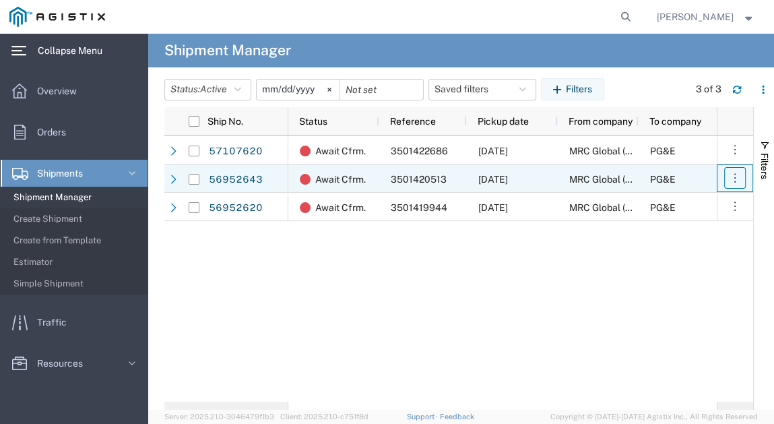
click at [731, 185] on button "button" at bounding box center [735, 178] width 22 height 22
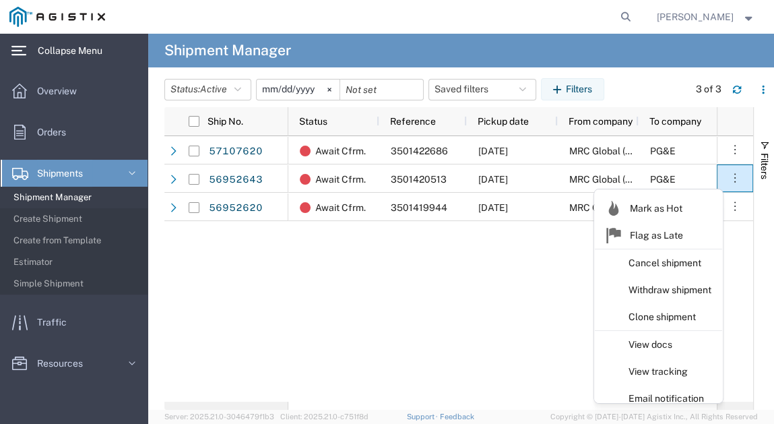
click at [487, 313] on div "Await Cfrm. 3501422686 [DATE] MRC Global ([PERSON_NAME] Corp) PG&E TL Await Cfr…" at bounding box center [502, 268] width 428 height 265
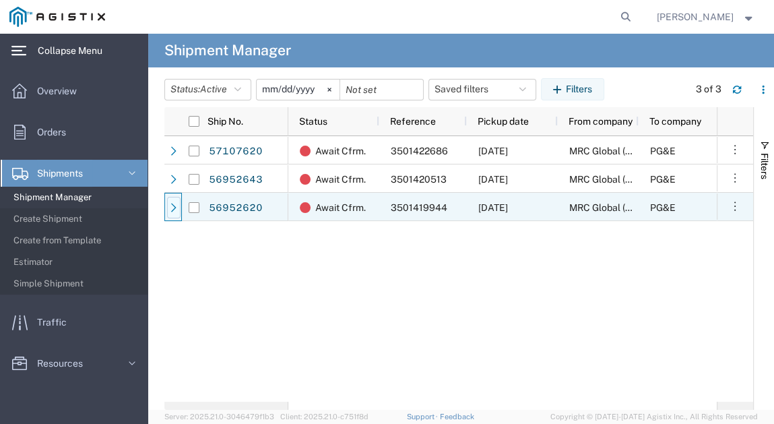
click at [172, 205] on icon at bounding box center [173, 207] width 9 height 9
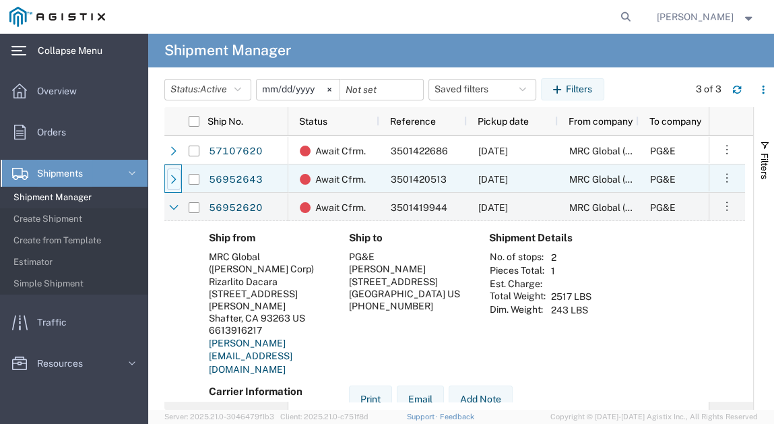
click at [167, 179] on div at bounding box center [173, 179] width 13 height 22
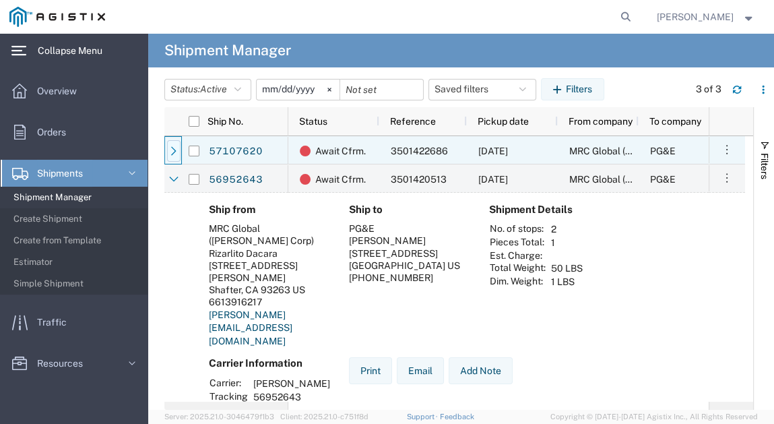
click at [177, 149] on icon at bounding box center [173, 150] width 9 height 9
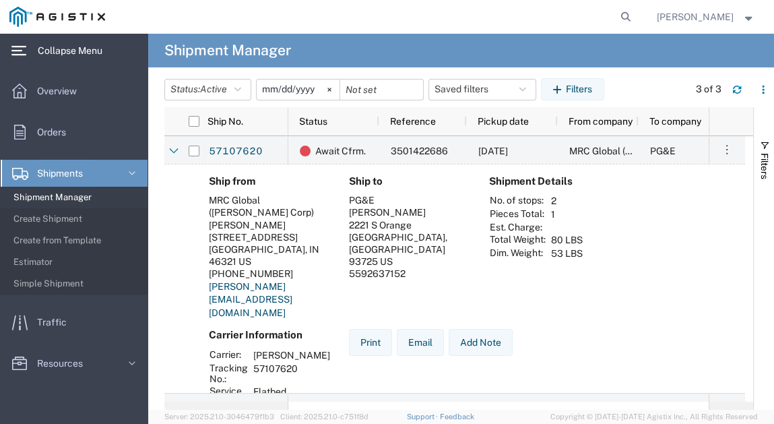
click at [189, 180] on div "Ship from MRC Global ([PERSON_NAME] Corp) [PERSON_NAME][STREET_ADDRESS] [PHONE_…" at bounding box center [454, 291] width 581 height 254
click at [49, 222] on span "Create Shipment" at bounding box center [75, 218] width 125 height 27
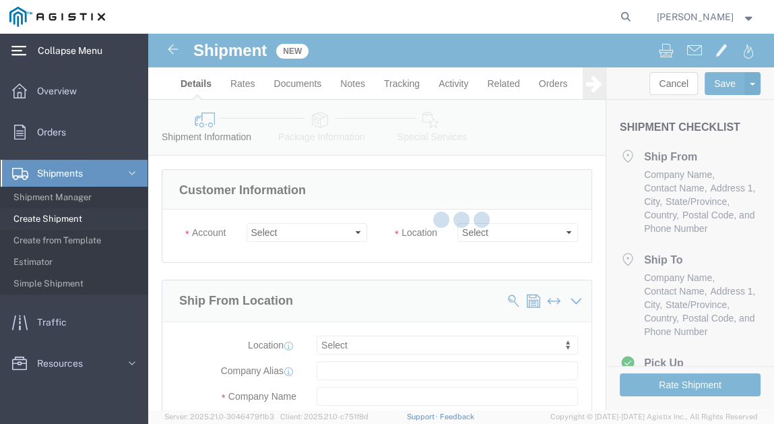
select select
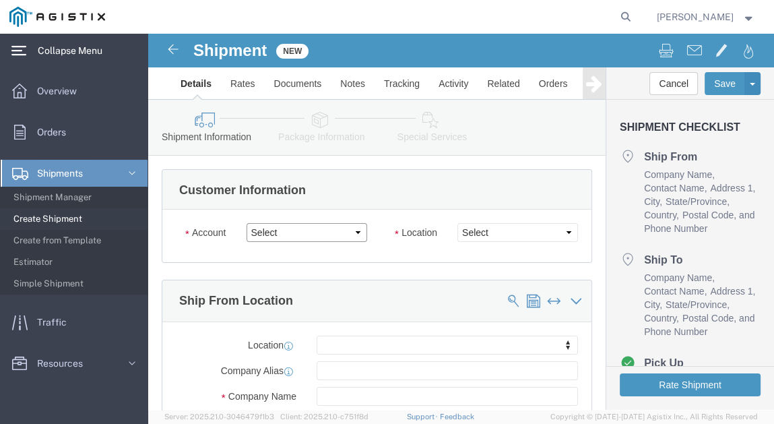
click select "Select MRC Global ([PERSON_NAME] Corp) PG&E"
select select "9596"
click select "Select MRC Global ([PERSON_NAME] Corp) PG&E"
select select "PURCHORD"
select select
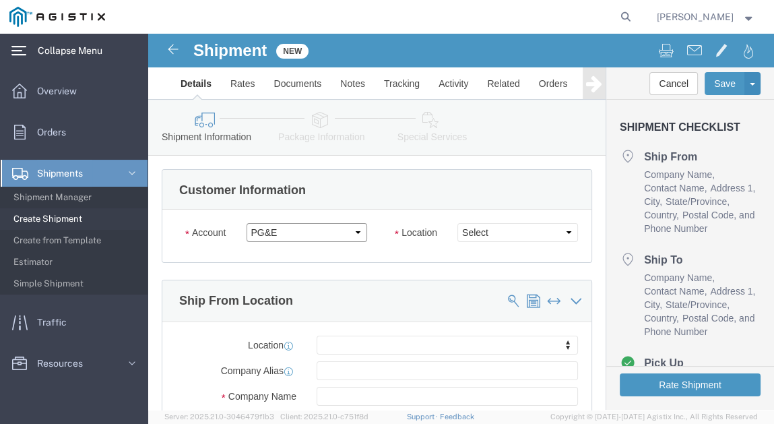
select select
click select "Select All Others [GEOGRAPHIC_DATA] [GEOGRAPHIC_DATA] [GEOGRAPHIC_DATA] [GEOGRA…"
select select "19740"
click select "Select All Others [GEOGRAPHIC_DATA] [GEOGRAPHIC_DATA] [GEOGRAPHIC_DATA] [GEOGRA…"
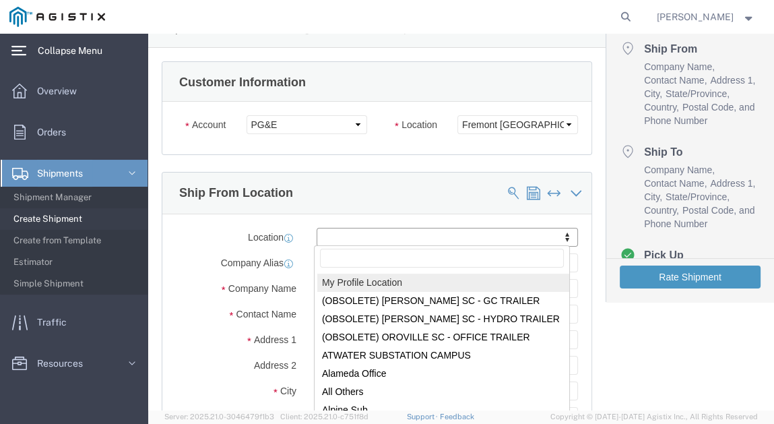
select select "MYPROFILE"
type input "MRC Global ([PERSON_NAME] Corp)"
type input "[PERSON_NAME]"
type input "[STREET_ADDRESS]"
type input "Munster"
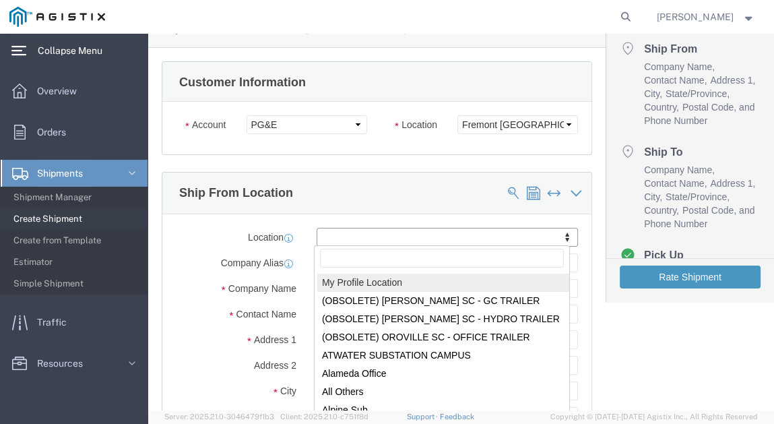
type input "46321"
type input "[PHONE_NUMBER]"
type input "[PERSON_NAME][EMAIL_ADDRESS][DOMAIN_NAME]"
checkbox input "true"
select select "IN"
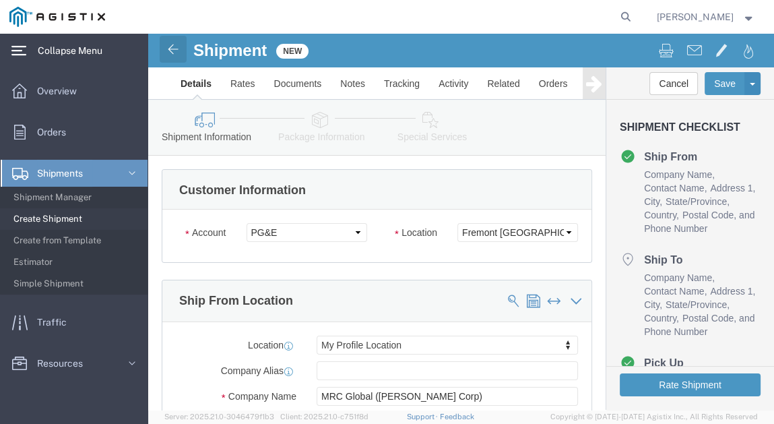
click img
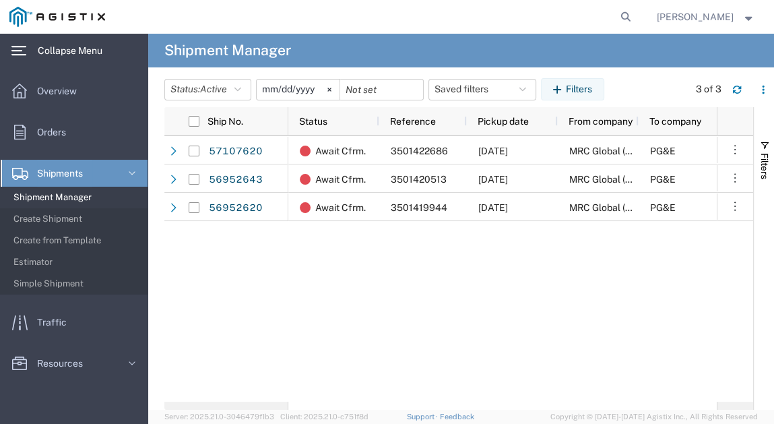
click at [153, 24] on div at bounding box center [376, 17] width 522 height 34
click at [24, 50] on icon at bounding box center [18, 51] width 15 height 10
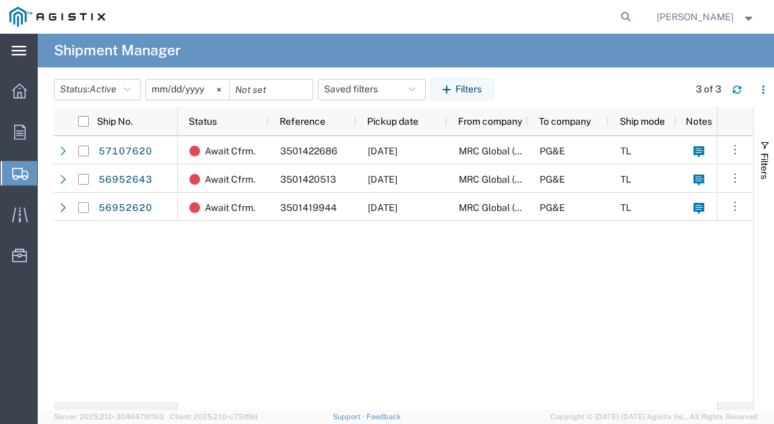
click at [0, 0] on span "Create Shipment" at bounding box center [0, 0] width 0 height 0
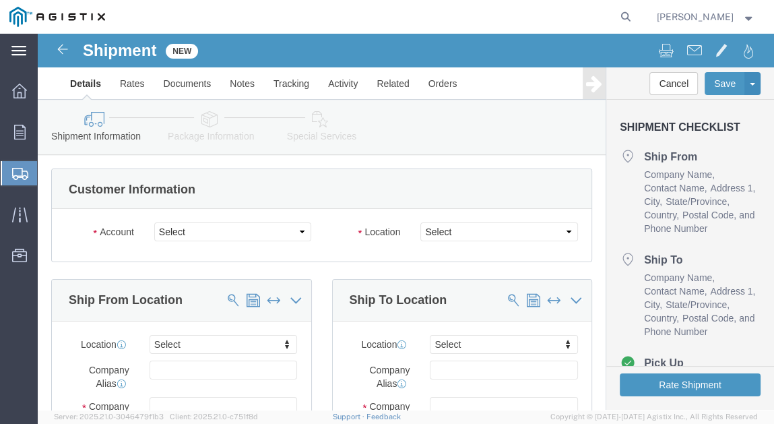
select select
click select "Select MRC Global ([PERSON_NAME] Corp) PG&E"
select select "9596"
click select "Select MRC Global ([PERSON_NAME] Corp) PG&E"
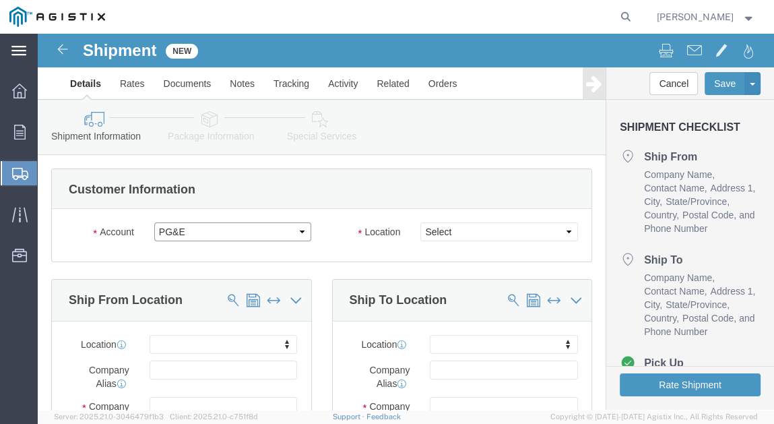
select select
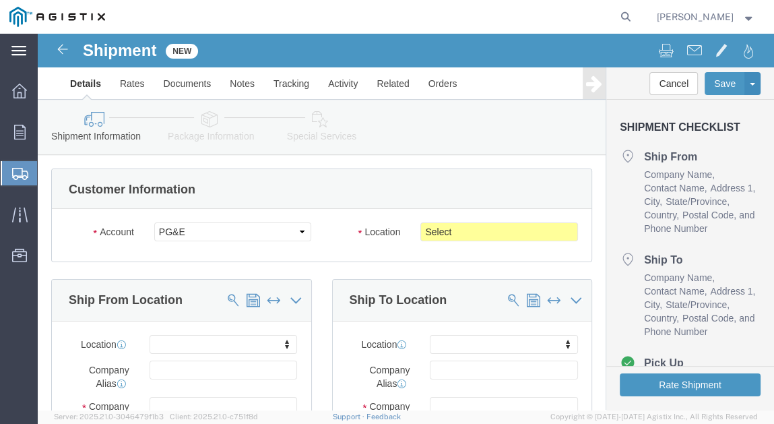
click label "Location"
click select "Select All Others [GEOGRAPHIC_DATA] [GEOGRAPHIC_DATA] [GEOGRAPHIC_DATA] [GEOGRA…"
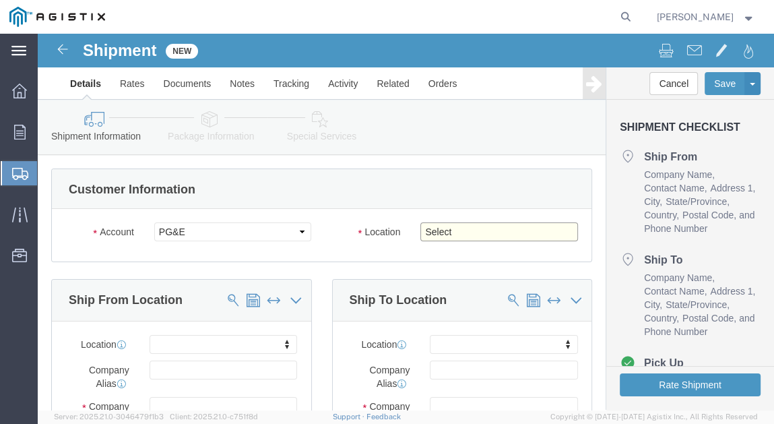
select select "19740"
click select "Select All Others [GEOGRAPHIC_DATA] [GEOGRAPHIC_DATA] [GEOGRAPHIC_DATA] [GEOGRA…"
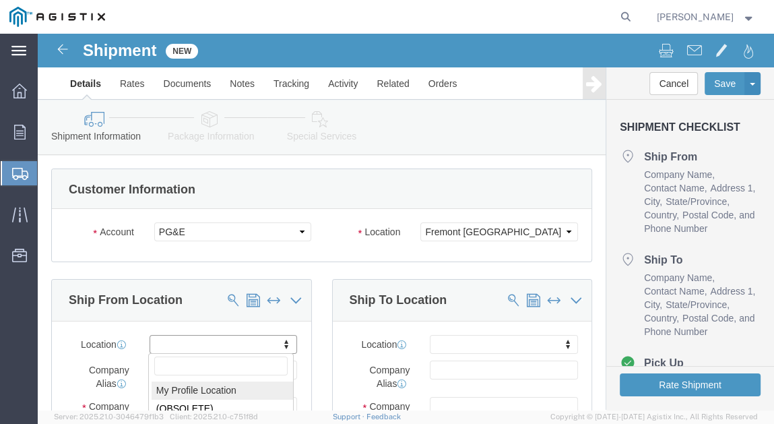
select select "MYPROFILE"
select select "IN"
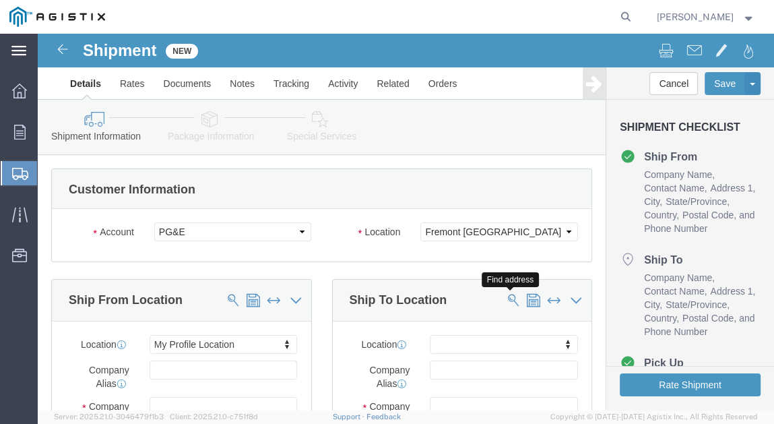
click span
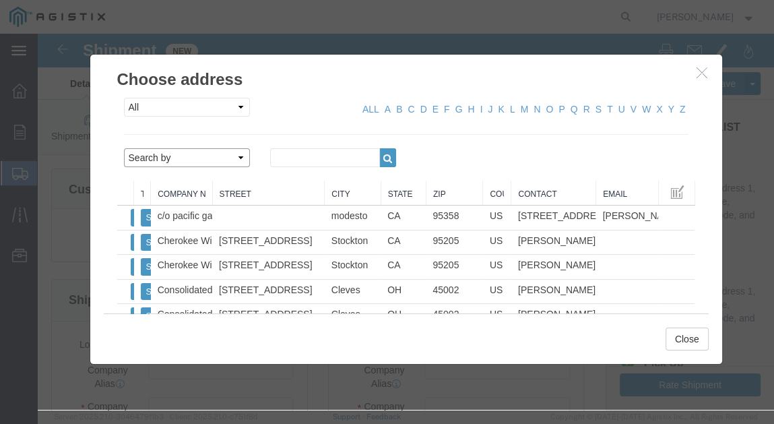
click select "Search by Address Book Name City Company Name Contact Name Country CustomerAlia…"
select select "city"
click select "Search by Address Book Name City Company Name Contact Name Country CustomerAlia…"
click input "text"
type input "fremont"
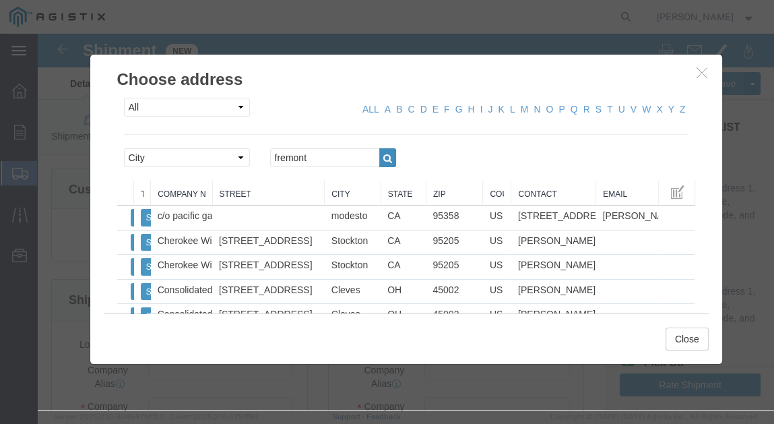
click button "button"
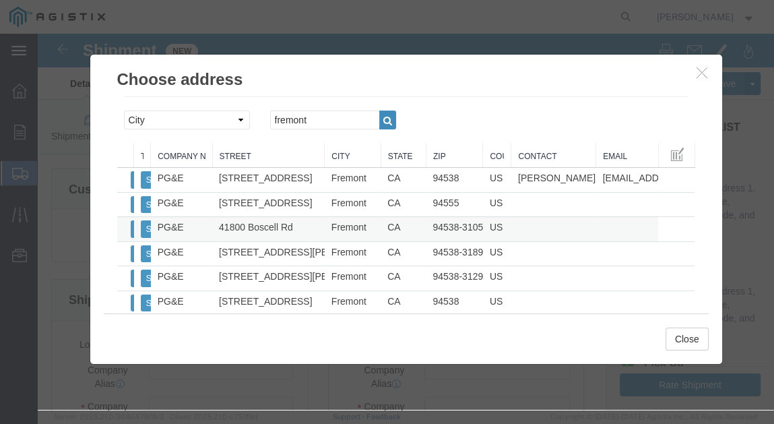
scroll to position [54, 0]
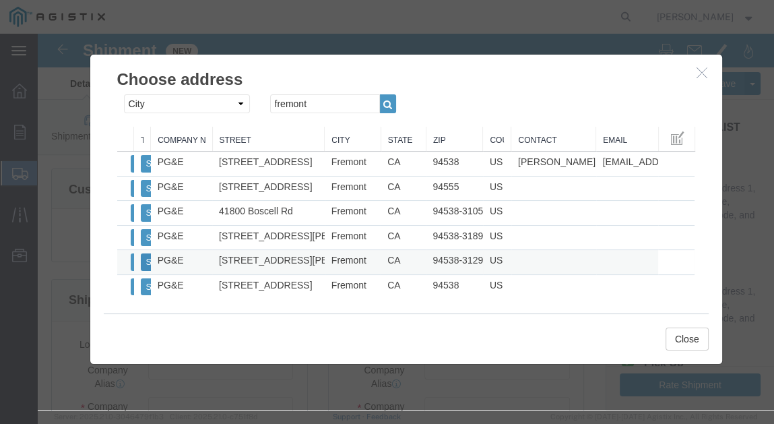
click button "Select"
select select "CA"
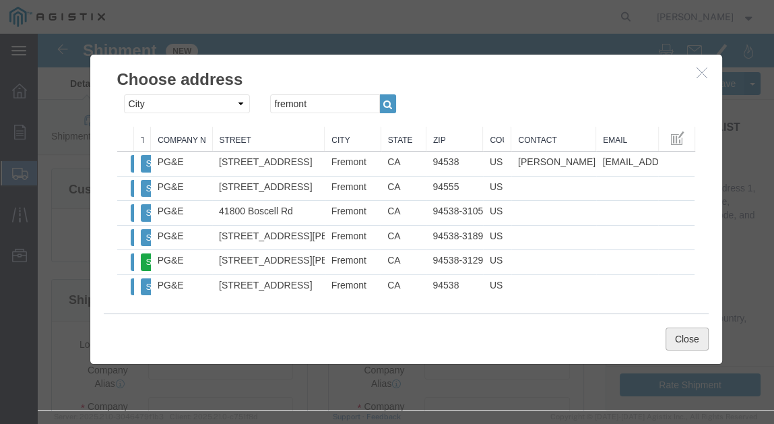
click button "Close"
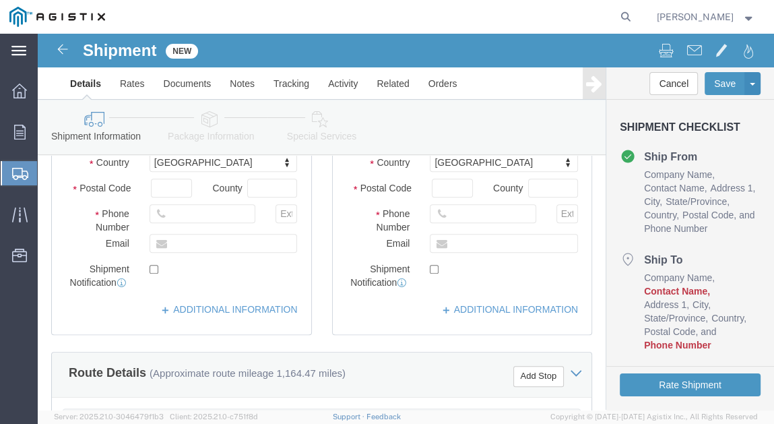
scroll to position [431, 0]
click input "text"
paste input "[PHONE_NUMBER]"
type input "[PHONE_NUMBER]"
click div "Shipment Notification"
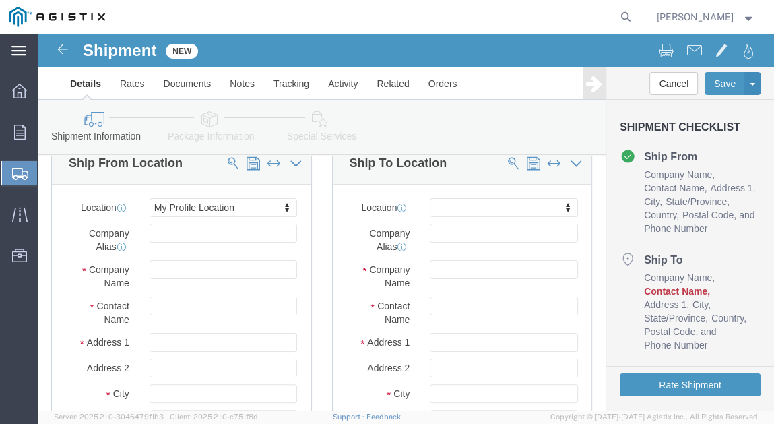
scroll to position [162, 0]
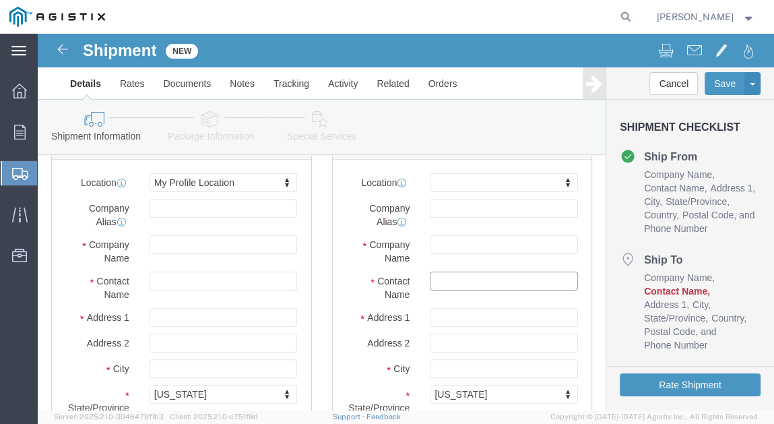
click input "text"
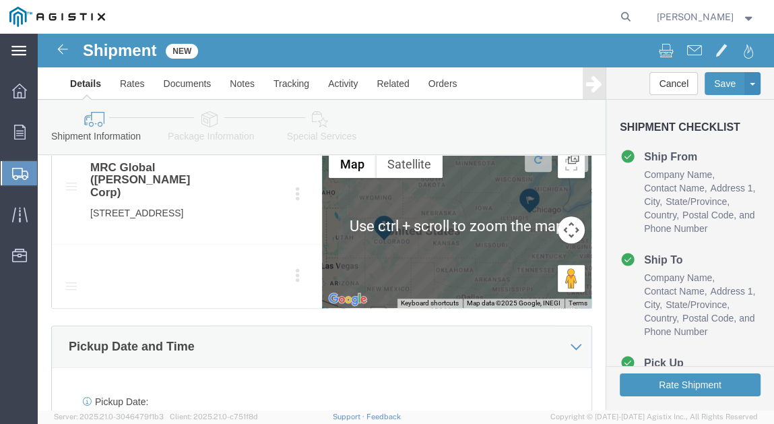
scroll to position [701, 0]
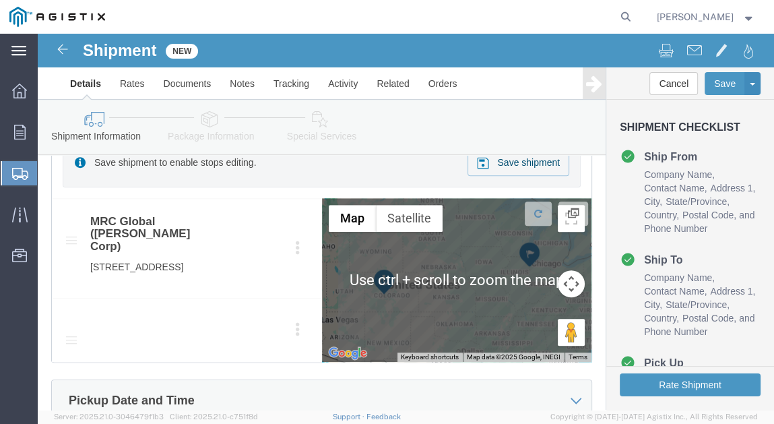
type input "MRIOS"
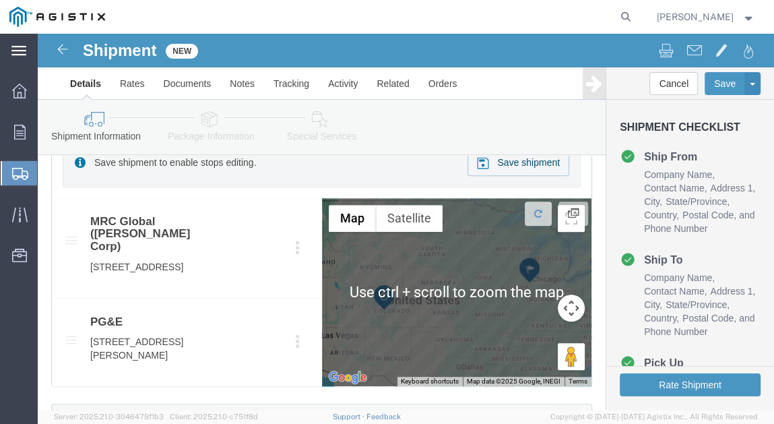
click icon
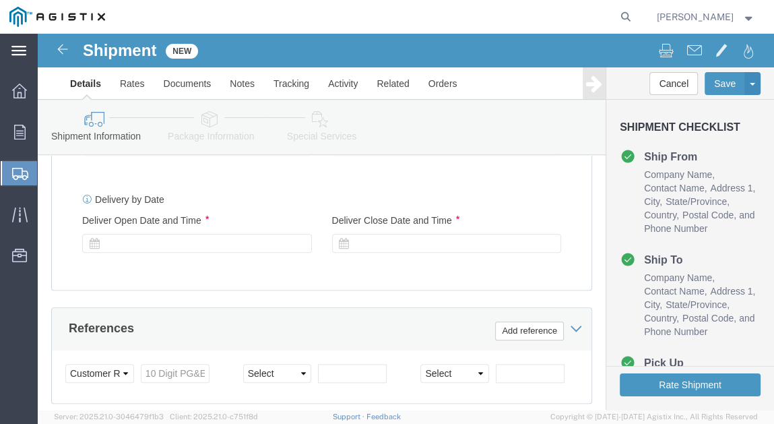
scroll to position [1024, 0]
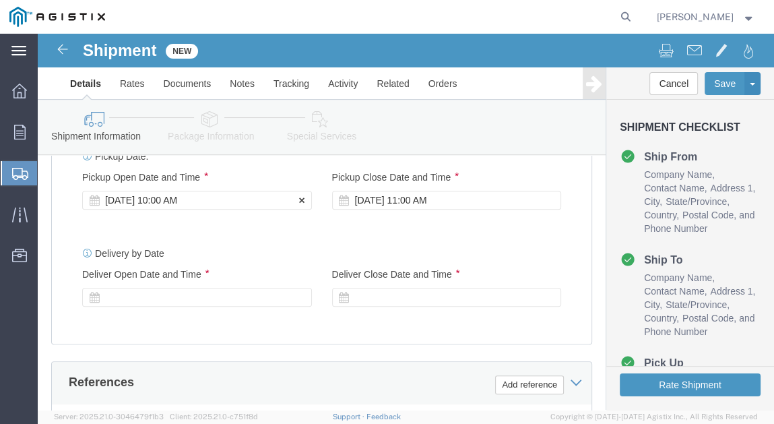
click div "[DATE] 10:00 AM"
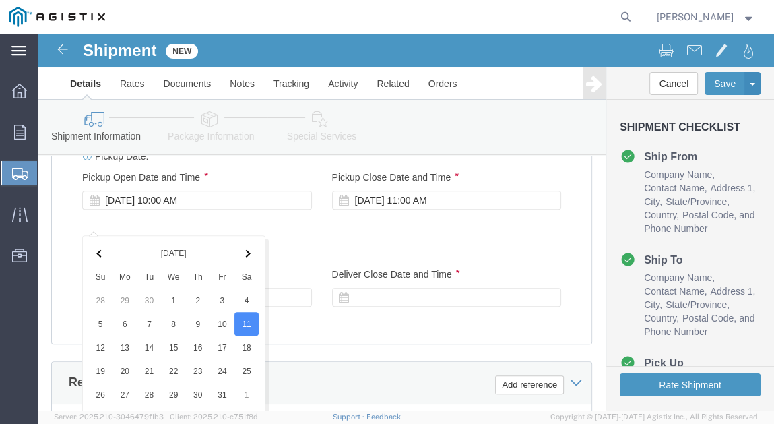
scroll to position [1267, 0]
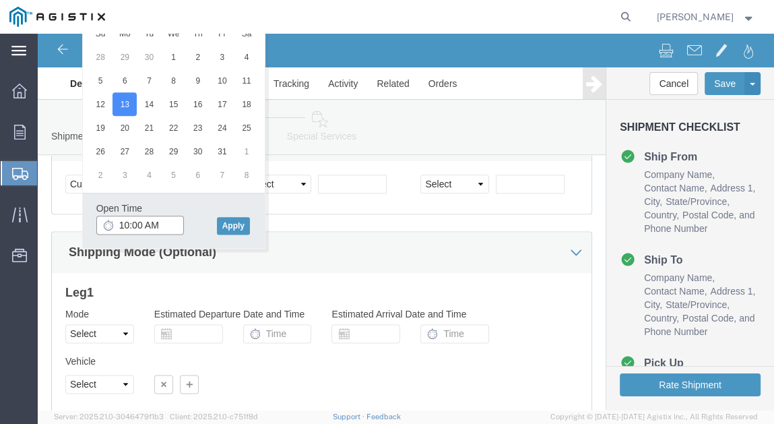
click input "10:00 AM"
type input "8:00 AM"
click button "Apply"
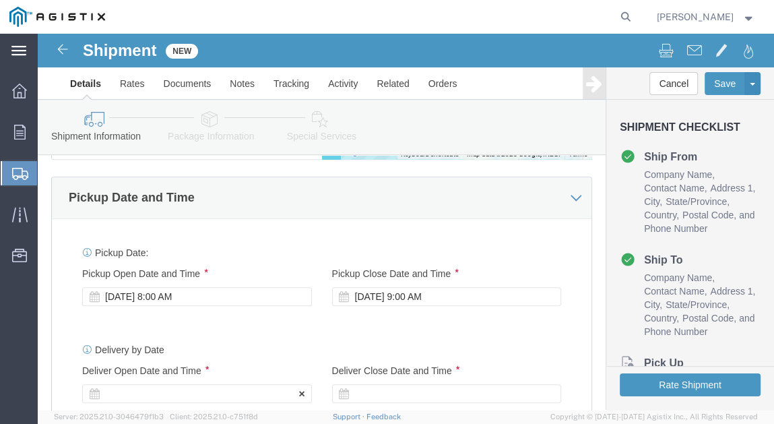
scroll to position [890, 0]
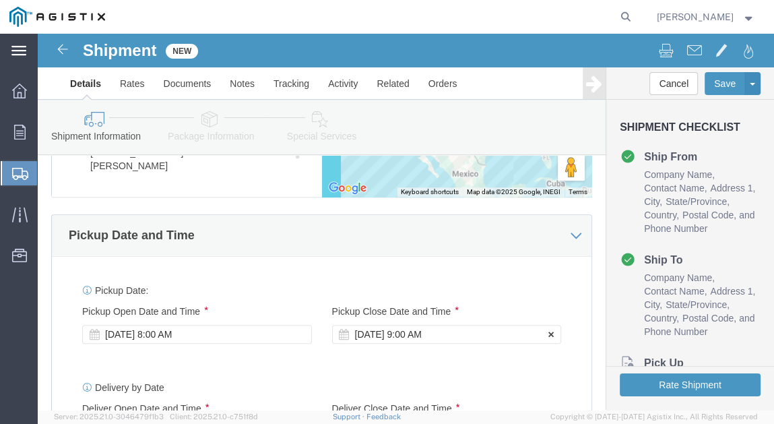
click div "[DATE] 9:00 AM"
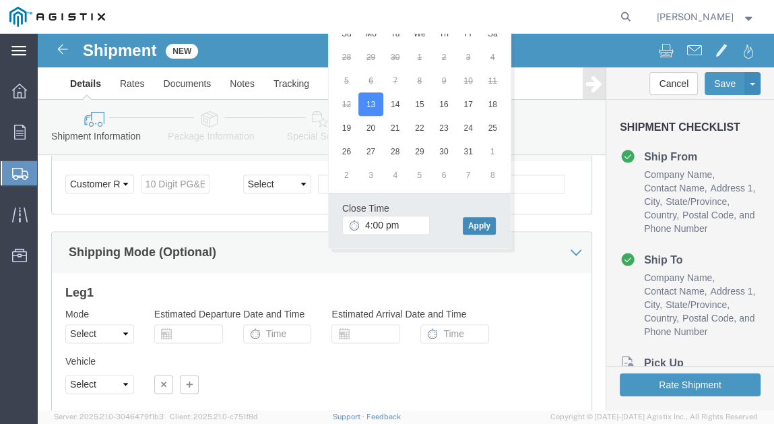
type input "4:00 PM"
click button "Apply"
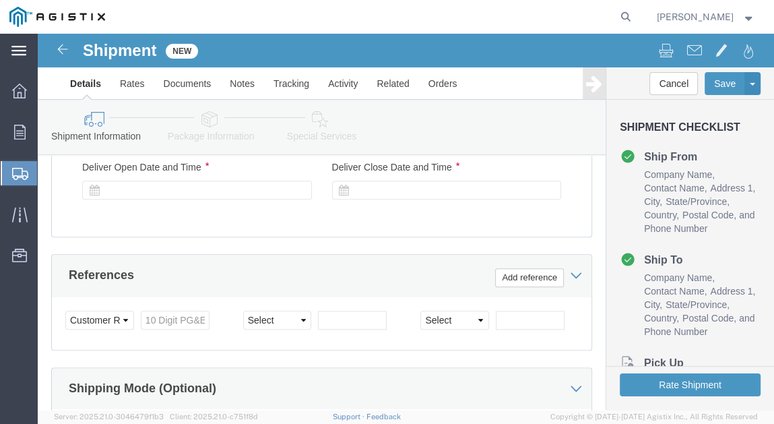
scroll to position [1106, 0]
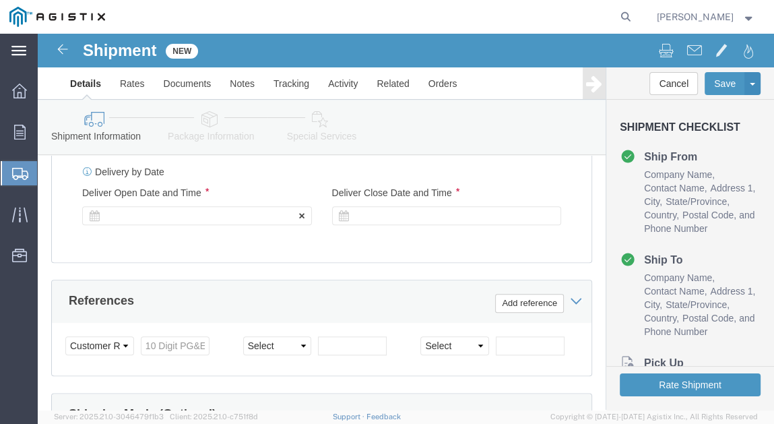
click div
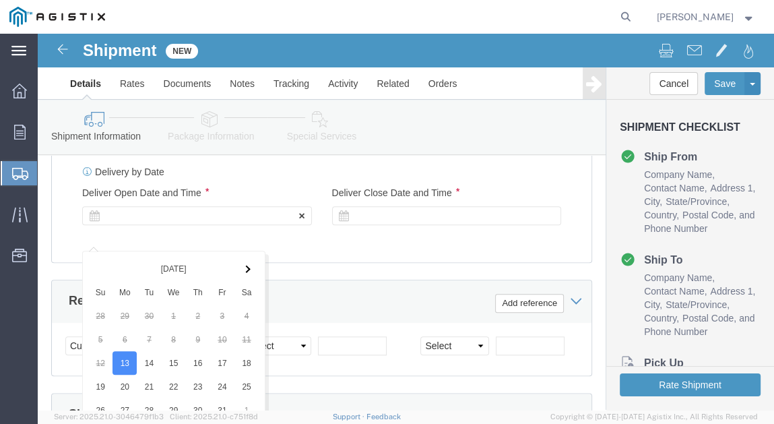
scroll to position [1364, 0]
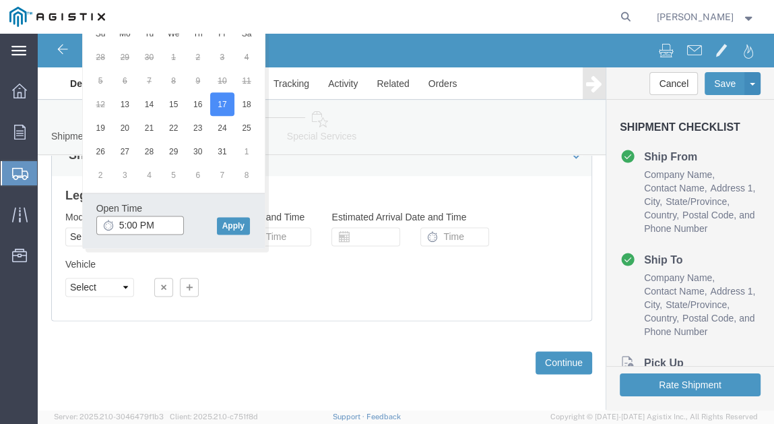
click input "5:00 PM"
type input "8:00 AM"
click button "Apply"
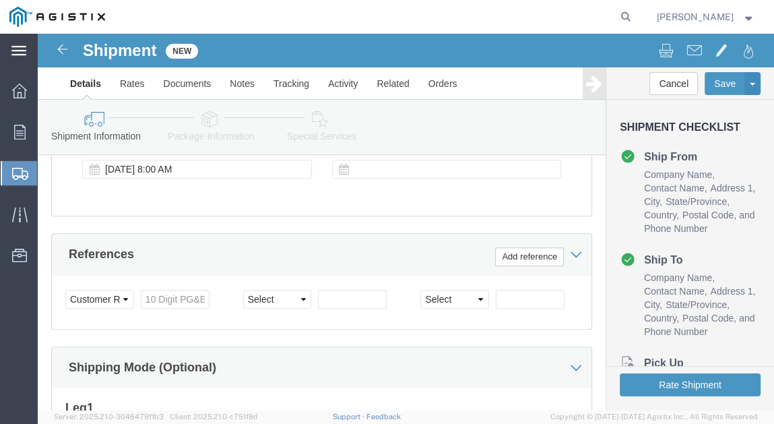
scroll to position [1095, 0]
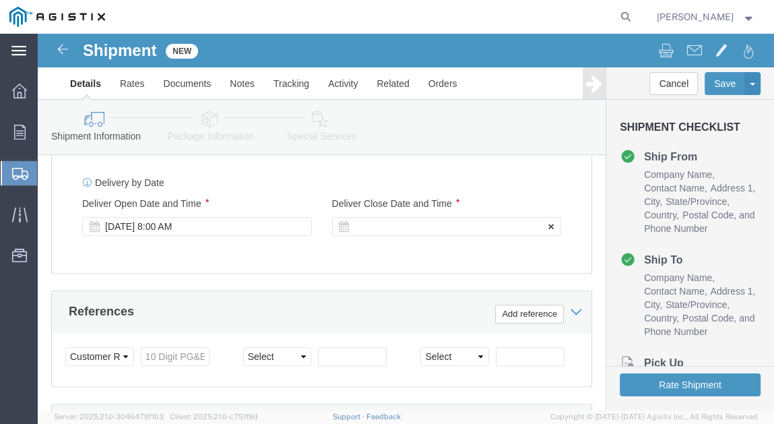
click div
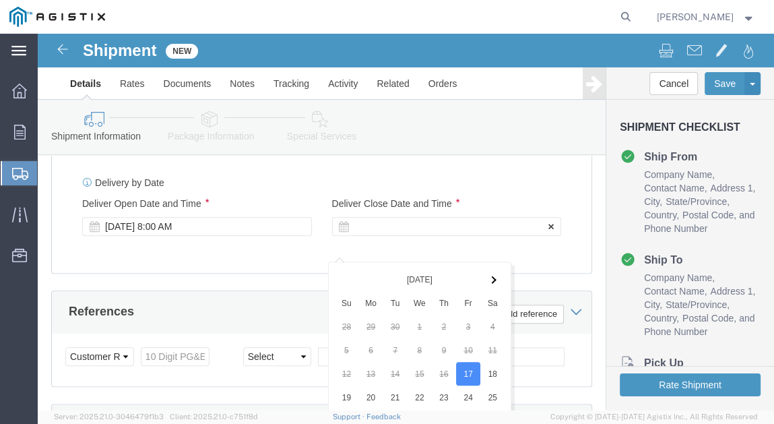
scroll to position [1364, 0]
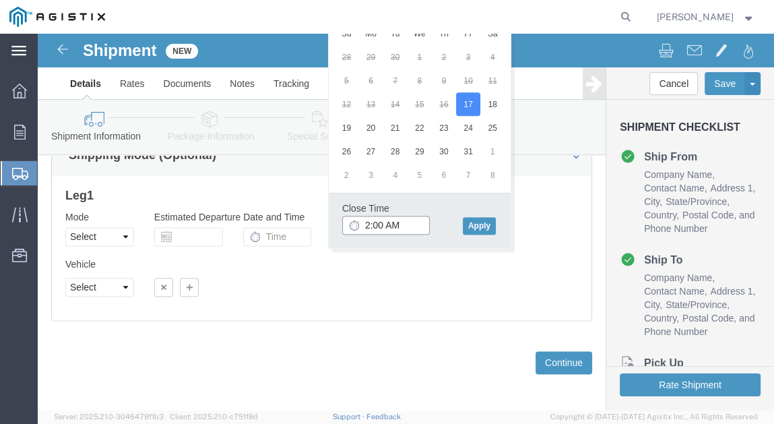
click input "2:00 AM"
type input "2:00 PM"
click button "Apply"
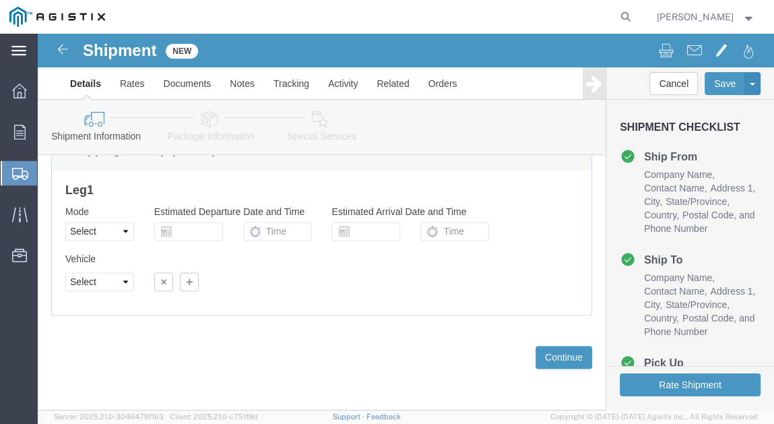
scroll to position [1390, 0]
click select "Select Air Less than Truckload Multi-Leg Ocean Freight Rail Small Parcel Truckl…"
select select "LTL"
click select "Select Air Less than Truckload Multi-Leg Ocean Freight Rail Small Parcel Truckl…"
click select "Select Straight Truck"
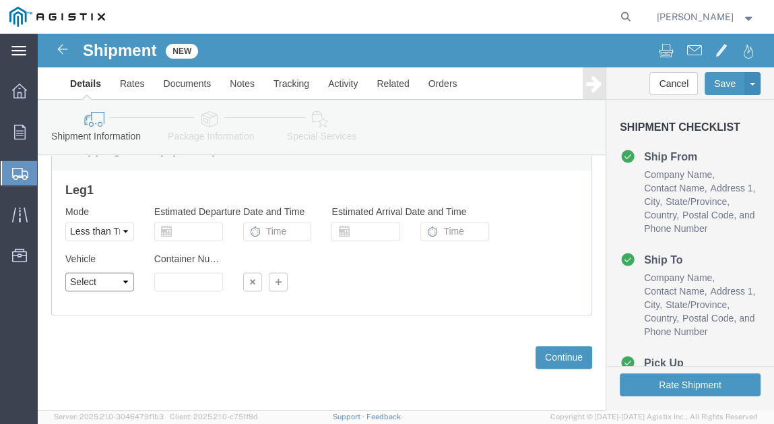
select select "STTR"
click select "Select Straight Truck"
click div "Previous Continue"
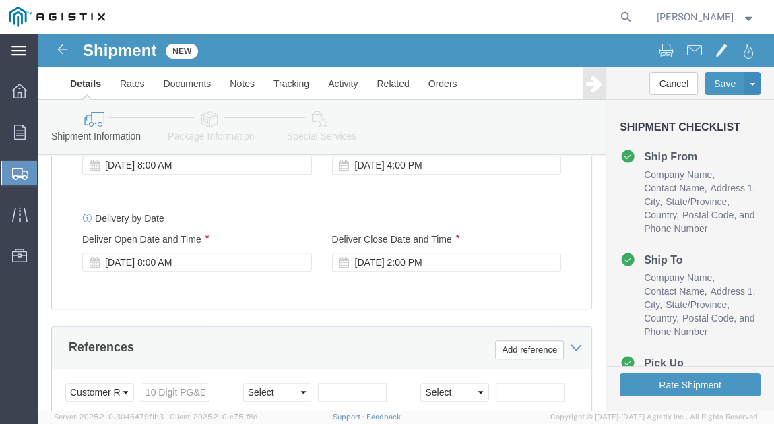
scroll to position [1175, 0]
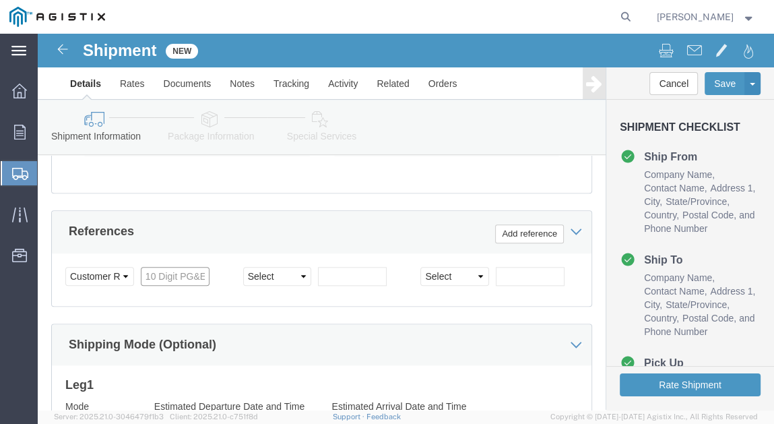
click input "text"
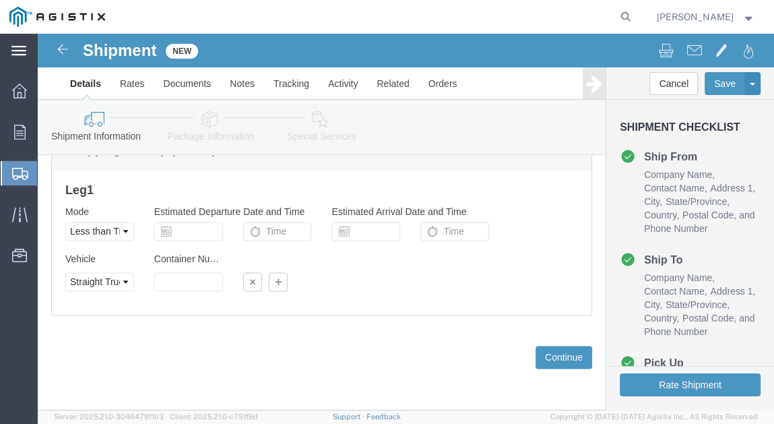
scroll to position [1390, 0]
type input "3501422513"
click button "Continue"
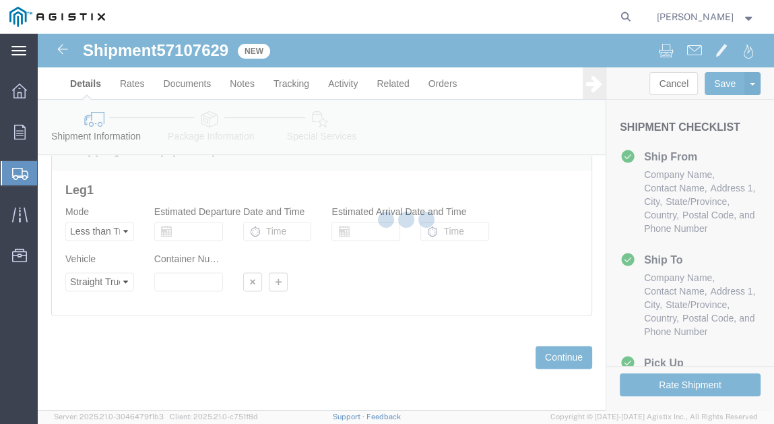
select select "21483"
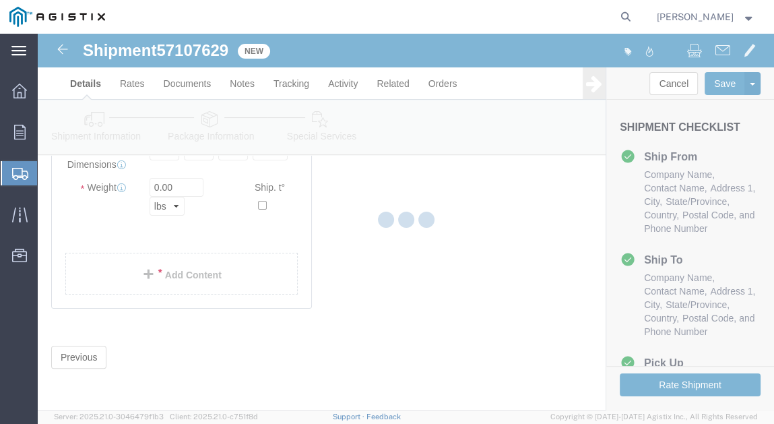
scroll to position [114, 0]
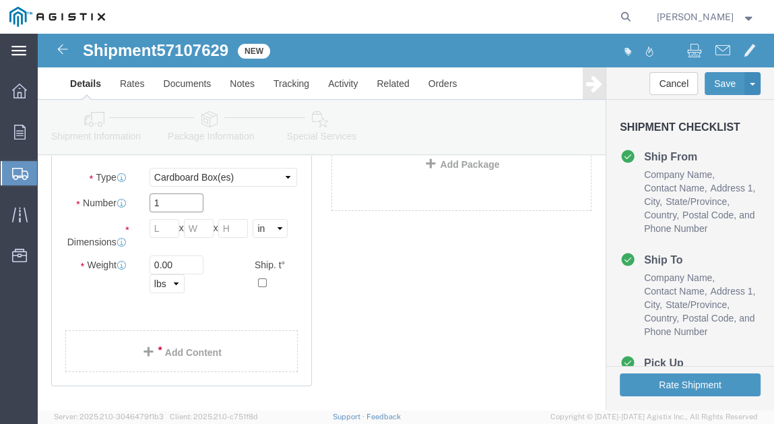
click input "1"
click select "Select Bulk Bundle(s) Cardboard Box(es) Carton(s) Crate(s) Drum(s) (Fiberboard)…"
select select "PSNS"
click select "Select Bulk Bundle(s) Cardboard Box(es) Carton(s) Crate(s) Drum(s) (Fiberboard)…"
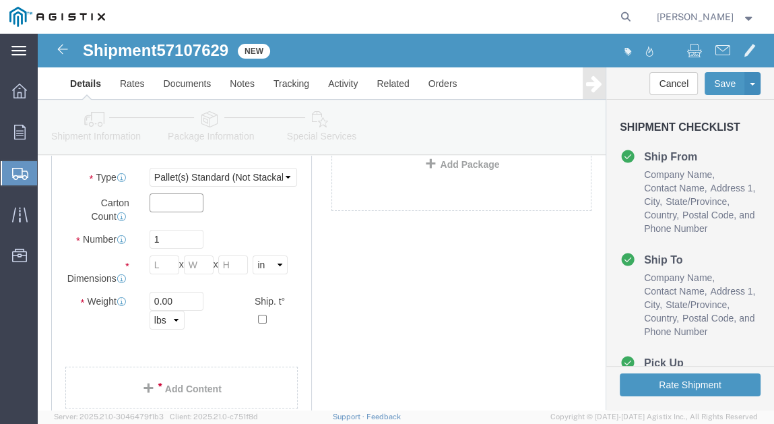
click input "text"
click icon
click input "text"
type input "40"
type input "24"
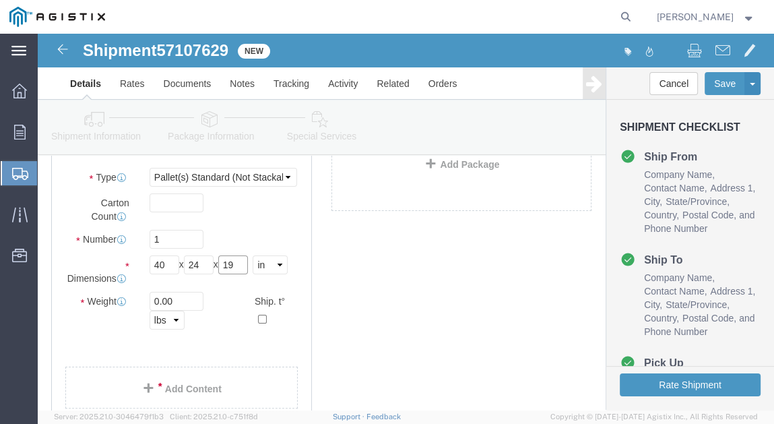
type input "19"
click input "0.00"
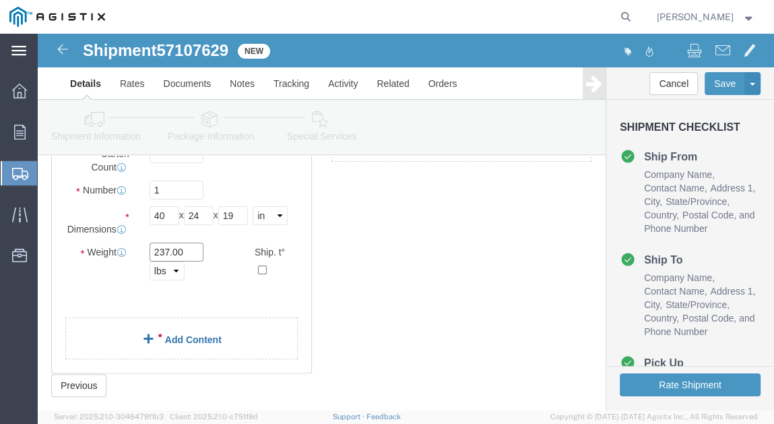
scroll to position [137, 0]
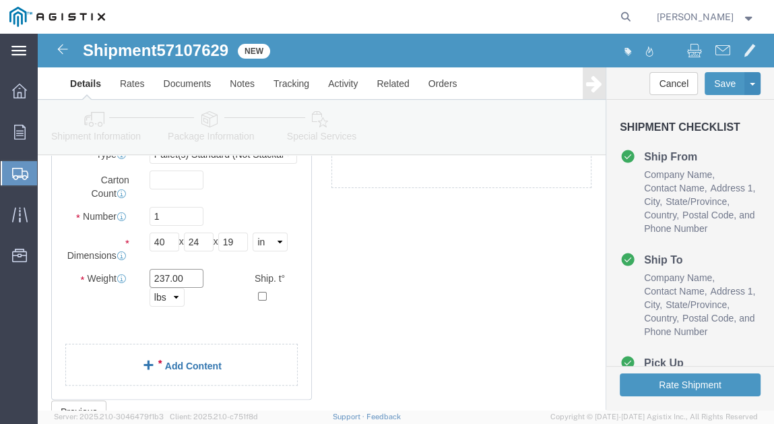
type input "237.00"
click link "Add Content"
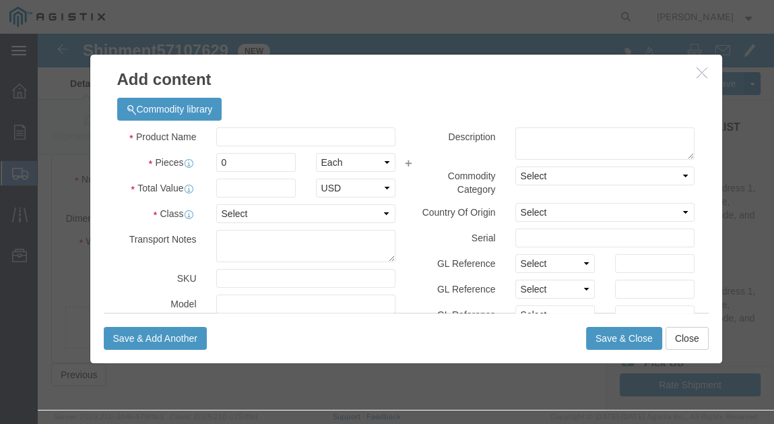
scroll to position [191, 0]
click input "text"
click div
click input "text"
paste input "1/2 PLASSON 1120791 PE3408/471"
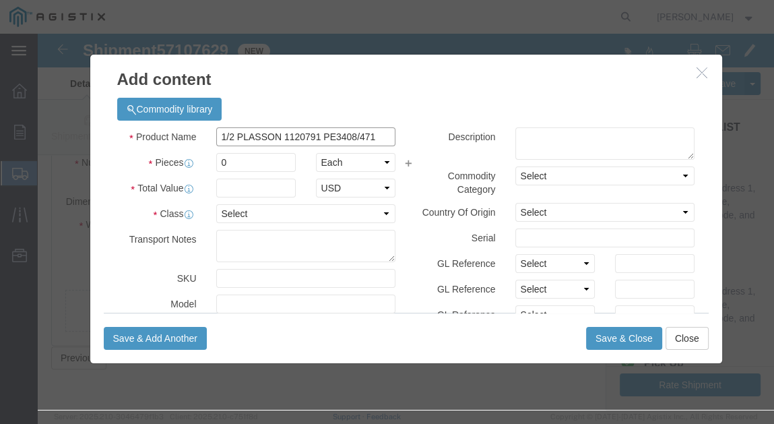
type input "1/2 PLASSON 1120791 PE3408/471"
click textarea
paste textarea "1/2 PLASSON 1120791 PE3408/471"
type textarea "1/2 PLASSON 1120791 PE3408/471"
click input "0"
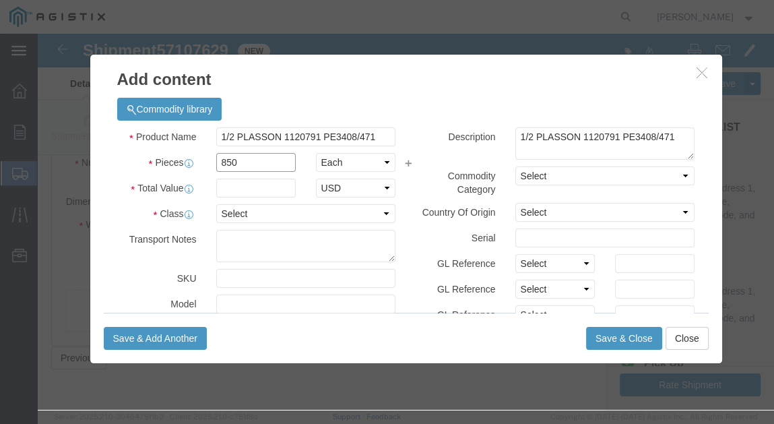
type input "850"
click select "Select Bag Barrels 100Board Feet Bottle Box Blister Pack Carats Can Capsule Car…"
click input "text"
type input "4632.5"
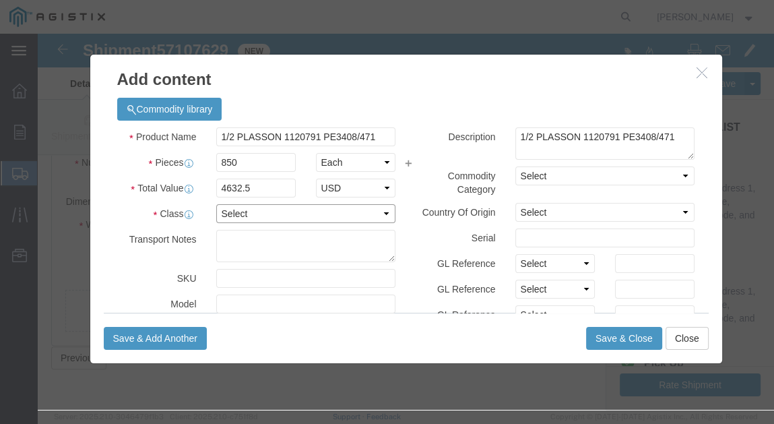
click select "Select 50 55 60 65 70 85 92.5 100 125 175 250 300 400"
select select "50"
click select "Select 50 55 60 65 70 85 92.5 100 125 175 250 300 400"
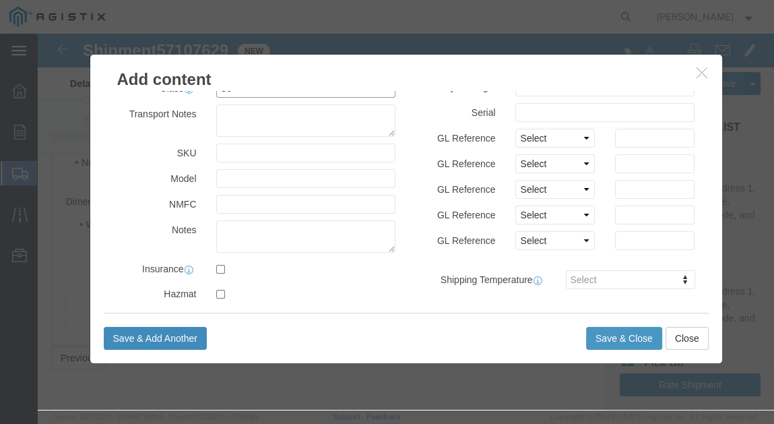
scroll to position [162, 0]
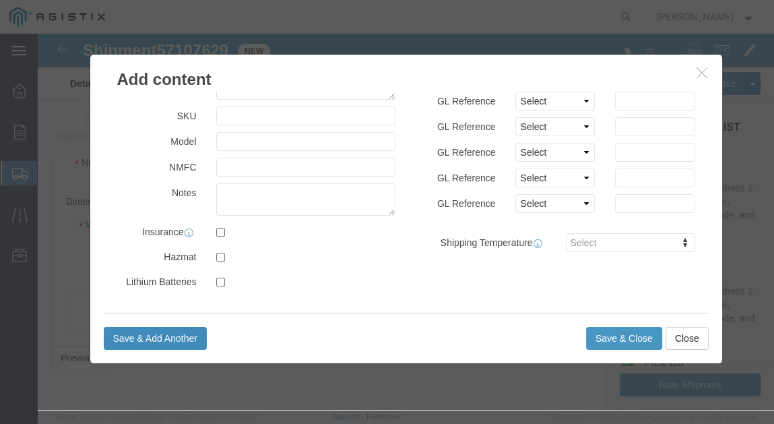
click button "Save & Add Another"
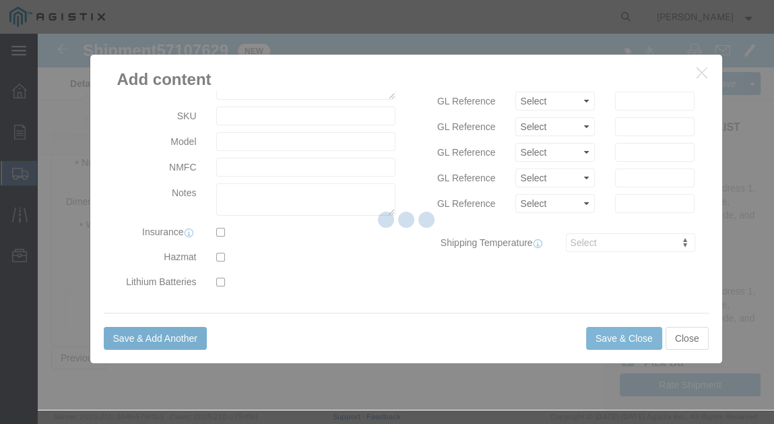
select select "EA"
select select
select select "USD"
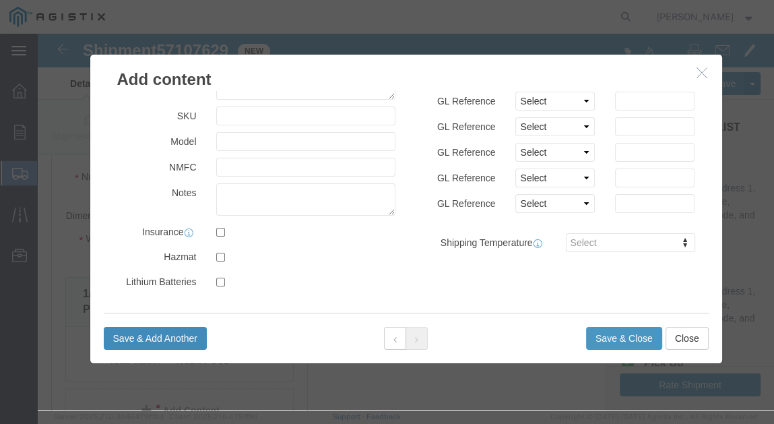
scroll to position [0, 0]
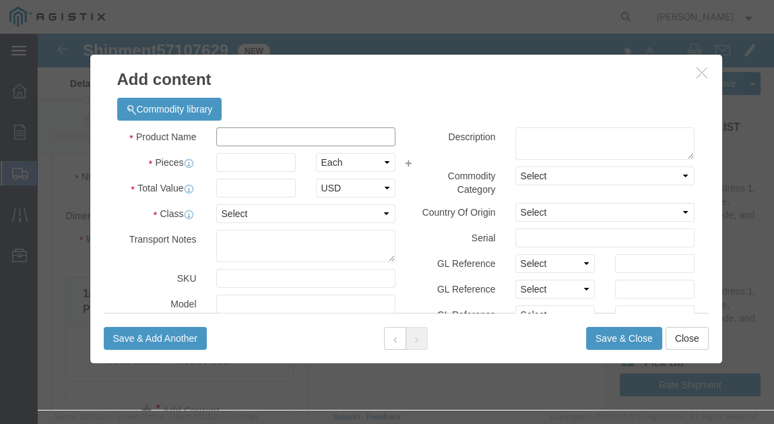
click input "text"
paste input "8 MB [PERSON_NAME] 089883 EMR EMER"
type input "8 MB [PERSON_NAME] 089883 EMR EMER"
click input "text"
type input "3"
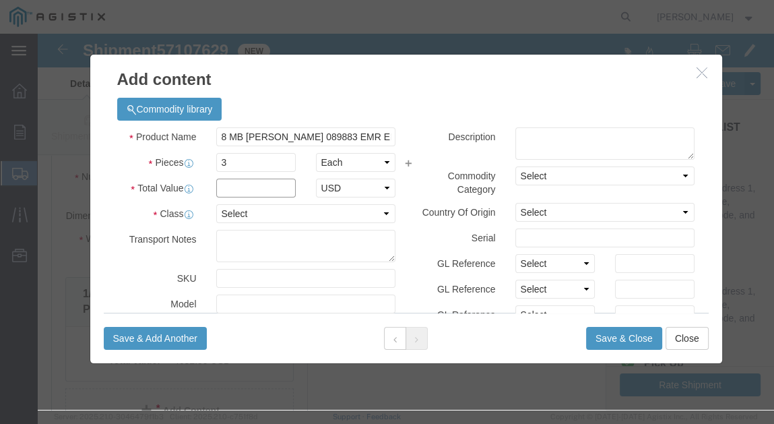
click input "text"
click input "12687.01"
type input "1268.01"
click select "Select 50 55 60 65 70 85 92.5 100 125 175 250 300 400"
select select "50"
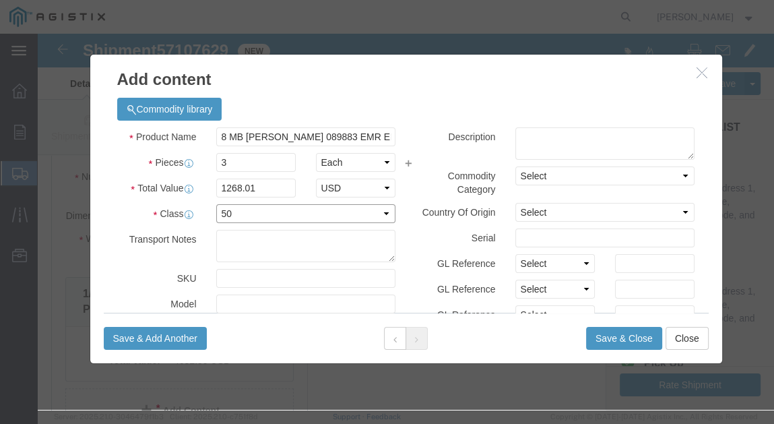
click select "Select 50 55 60 65 70 85 92.5 100 125 175 250 300 400"
click div "Description"
click div
click textarea
paste textarea "8 MB [PERSON_NAME] 089883 EMR EMER"
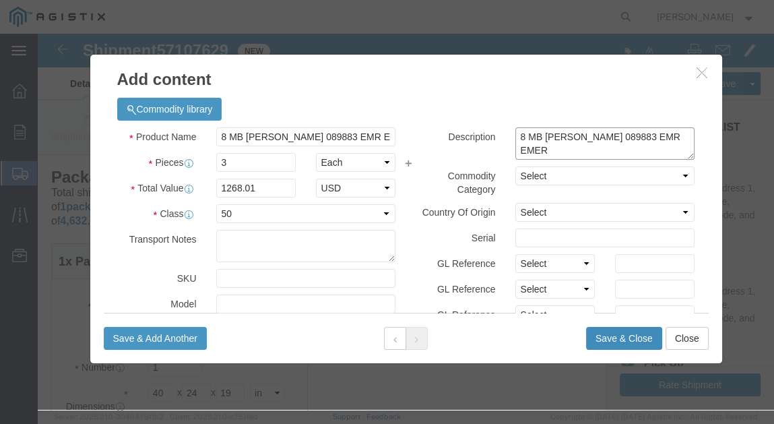
type textarea "8 MB [PERSON_NAME] 089883 EMR EMER"
click button "Save & Close"
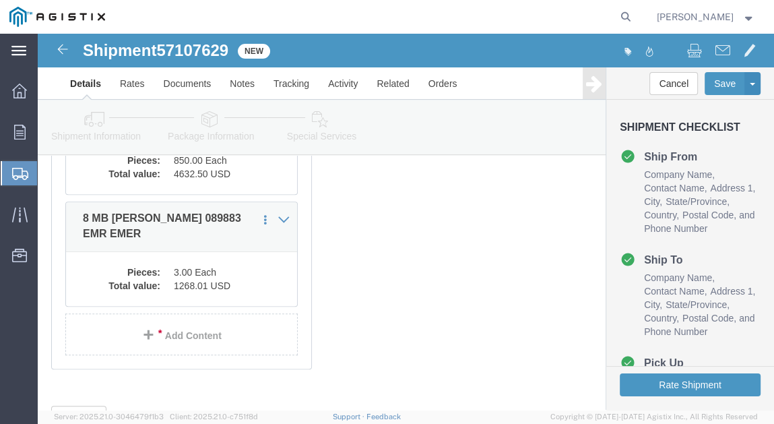
scroll to position [422, 0]
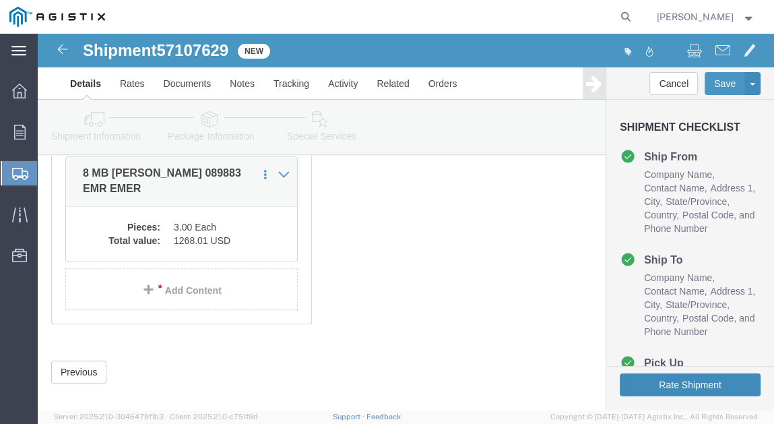
click button "Rate Shipment"
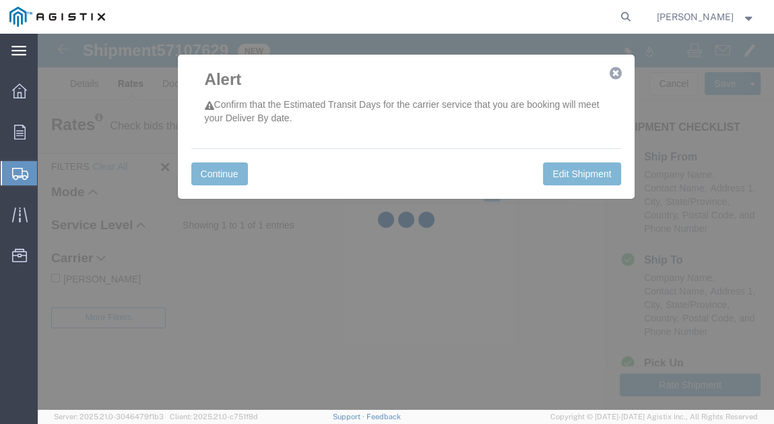
scroll to position [0, 0]
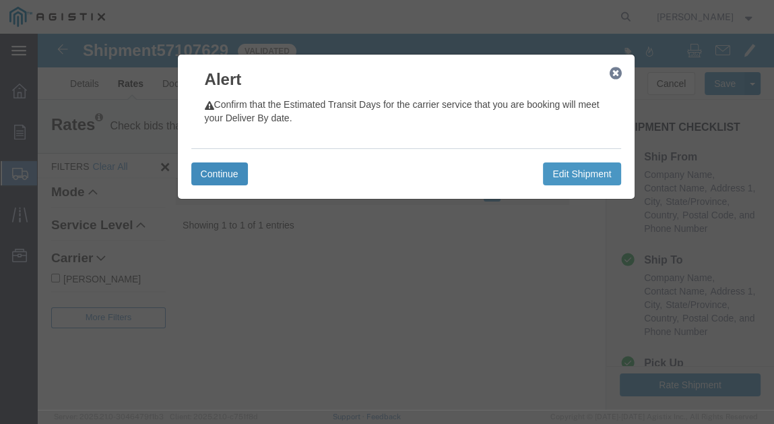
click at [219, 173] on button "Continue" at bounding box center [219, 173] width 57 height 23
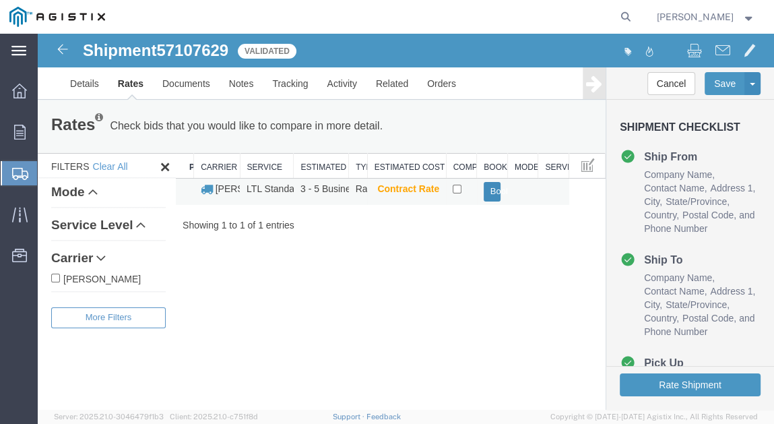
click at [490, 189] on button "Book" at bounding box center [493, 192] width 18 height 20
